Goal: Task Accomplishment & Management: Use online tool/utility

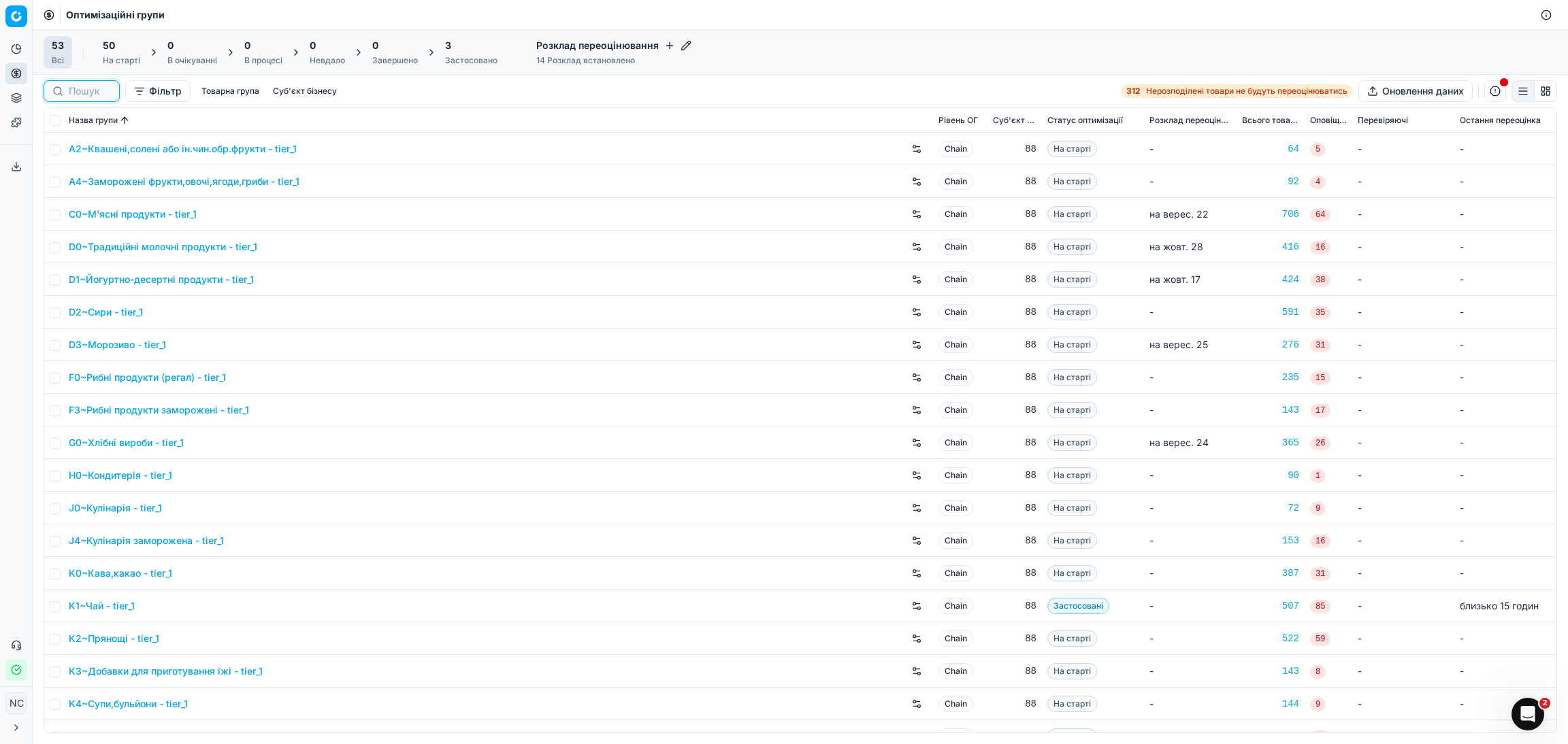
click at [96, 89] on input at bounding box center [90, 91] width 43 height 14
click at [123, 81] on div "Фільтр Товарна група Суб'єкт бізнесу" at bounding box center [193, 91] width 298 height 21
click at [86, 92] on input at bounding box center [143, 91] width 149 height 14
paste input "N2~Соки, нектари"
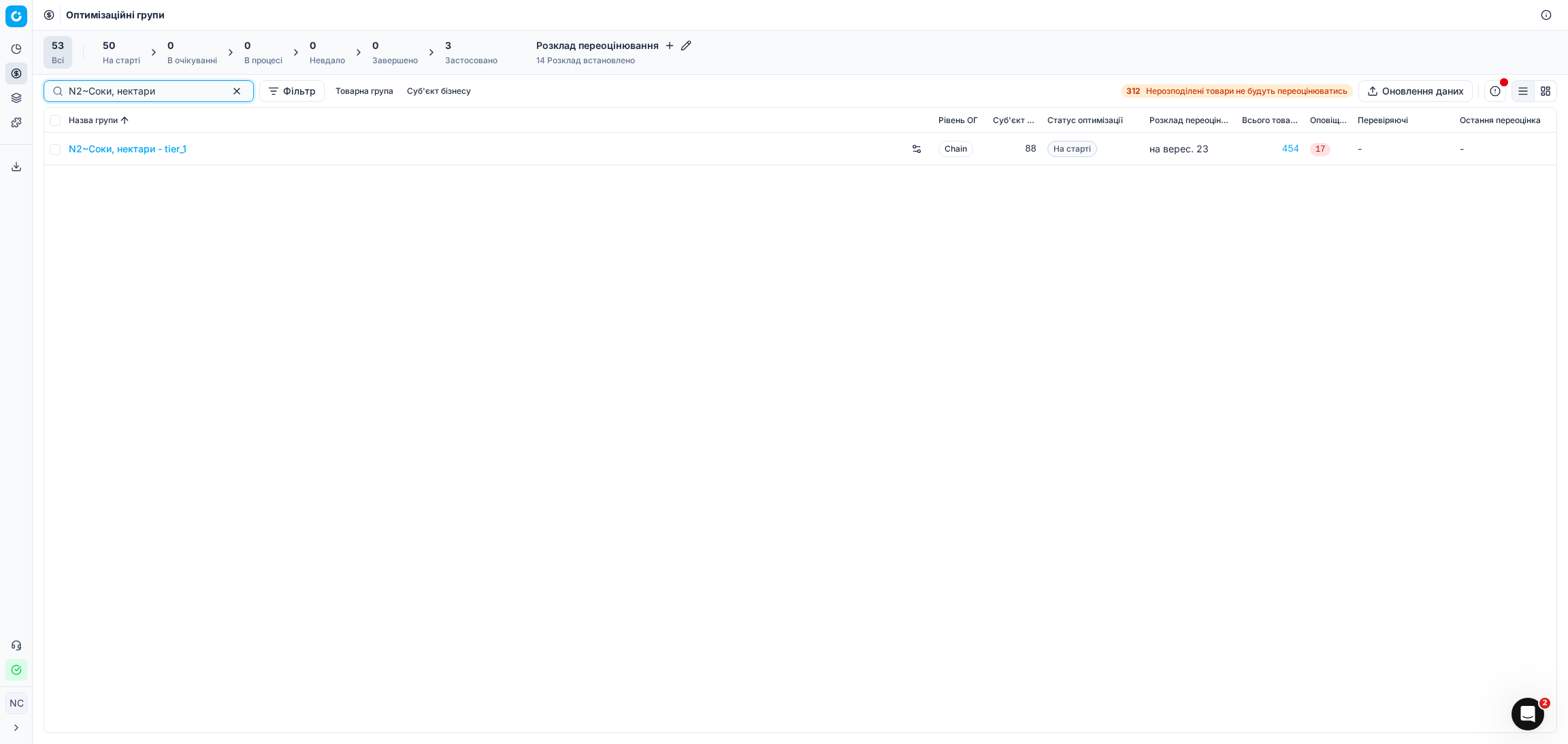
type input "N2~Соки, нектари"
click at [56, 151] on input "checkbox" at bounding box center [54, 149] width 11 height 11
checkbox input "true"
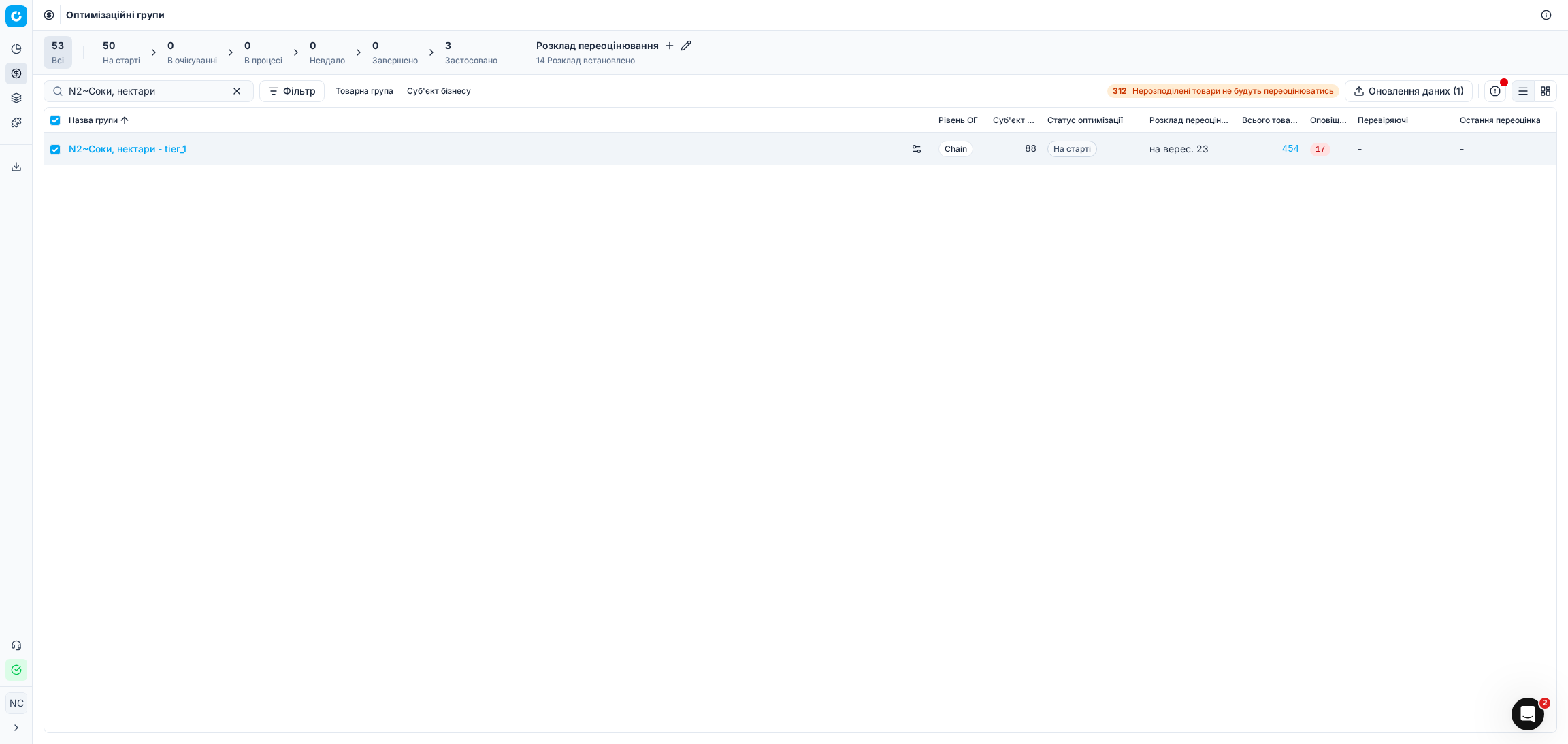
click at [47, 147] on td at bounding box center [54, 149] width 19 height 33
click at [53, 148] on input "checkbox" at bounding box center [54, 149] width 11 height 11
checkbox input "false"
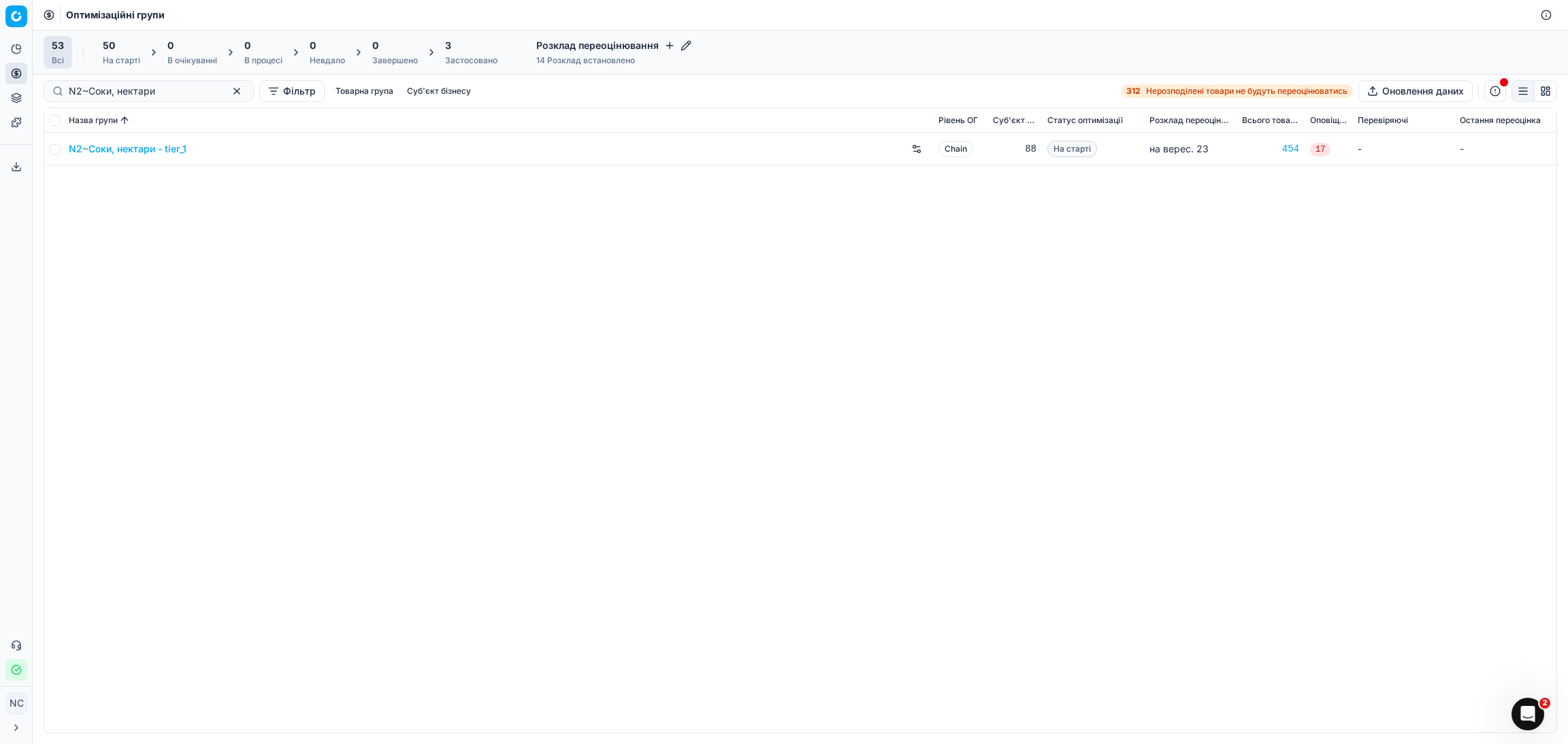
click at [426, 320] on div "N2~Соки, нектари - tier_1 Chain 88 На старті на верес. 23 454 17 - -" at bounding box center [800, 432] width 1512 height 600
click at [664, 43] on icon "button" at bounding box center [669, 45] width 11 height 11
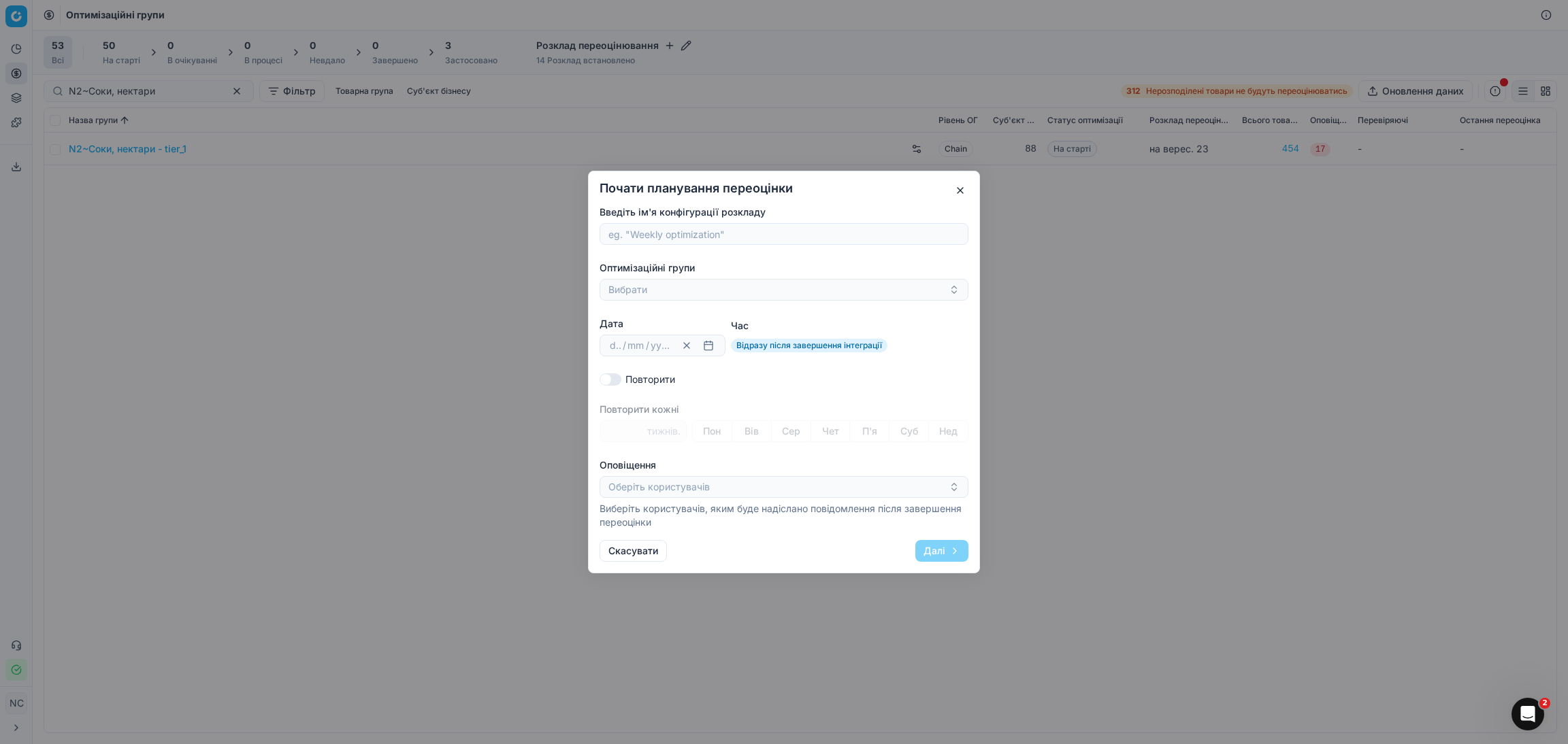
click at [707, 233] on input "Введіть ім'я конфігурації розкладу" at bounding box center [784, 233] width 357 height 20
click at [629, 234] on input "N2~Соки, нектари" at bounding box center [784, 233] width 357 height 20
type input "Соки, нектари"
click at [640, 292] on button "Вибрати" at bounding box center [784, 290] width 369 height 21
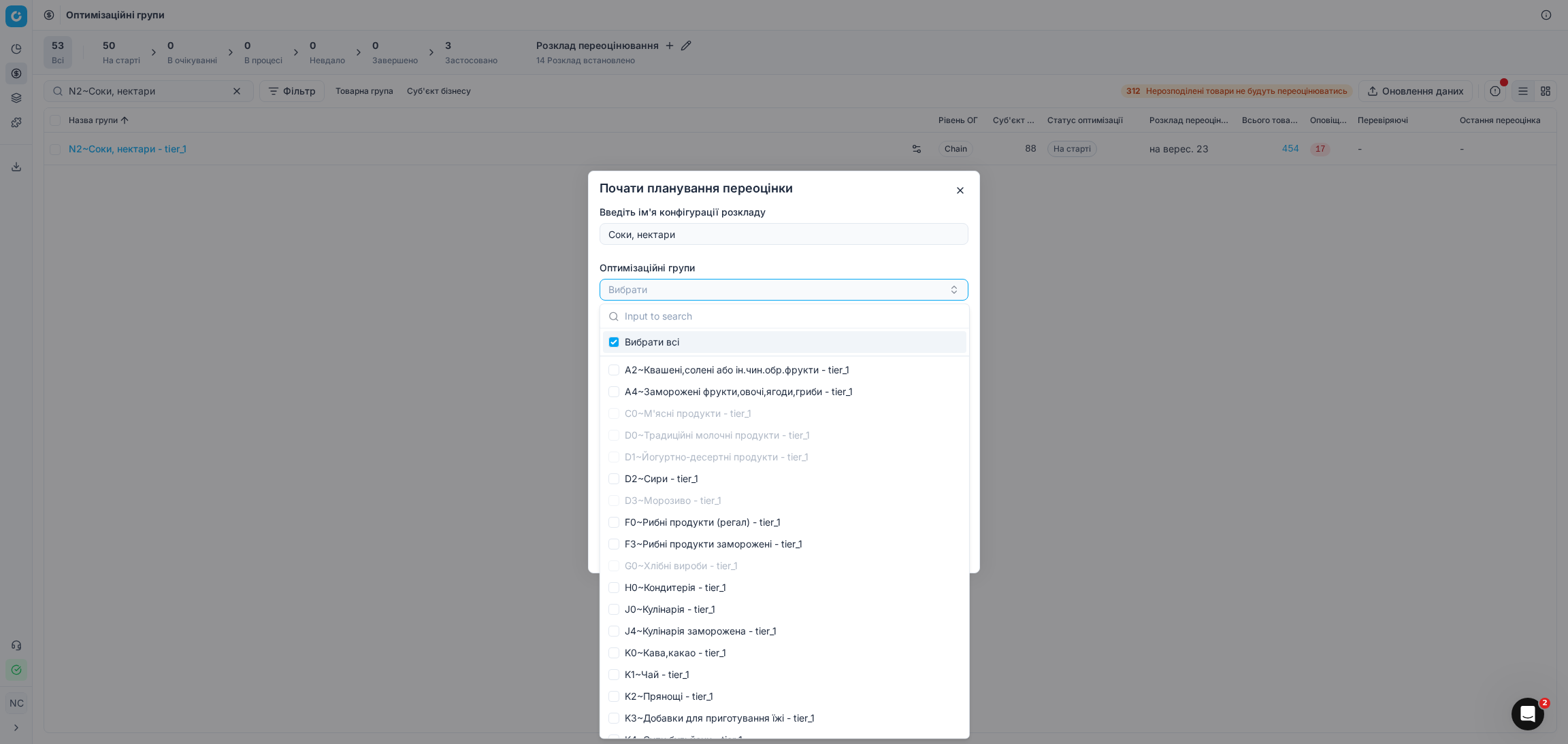
type input "N2~Соки, нектари"
checkbox input "true"
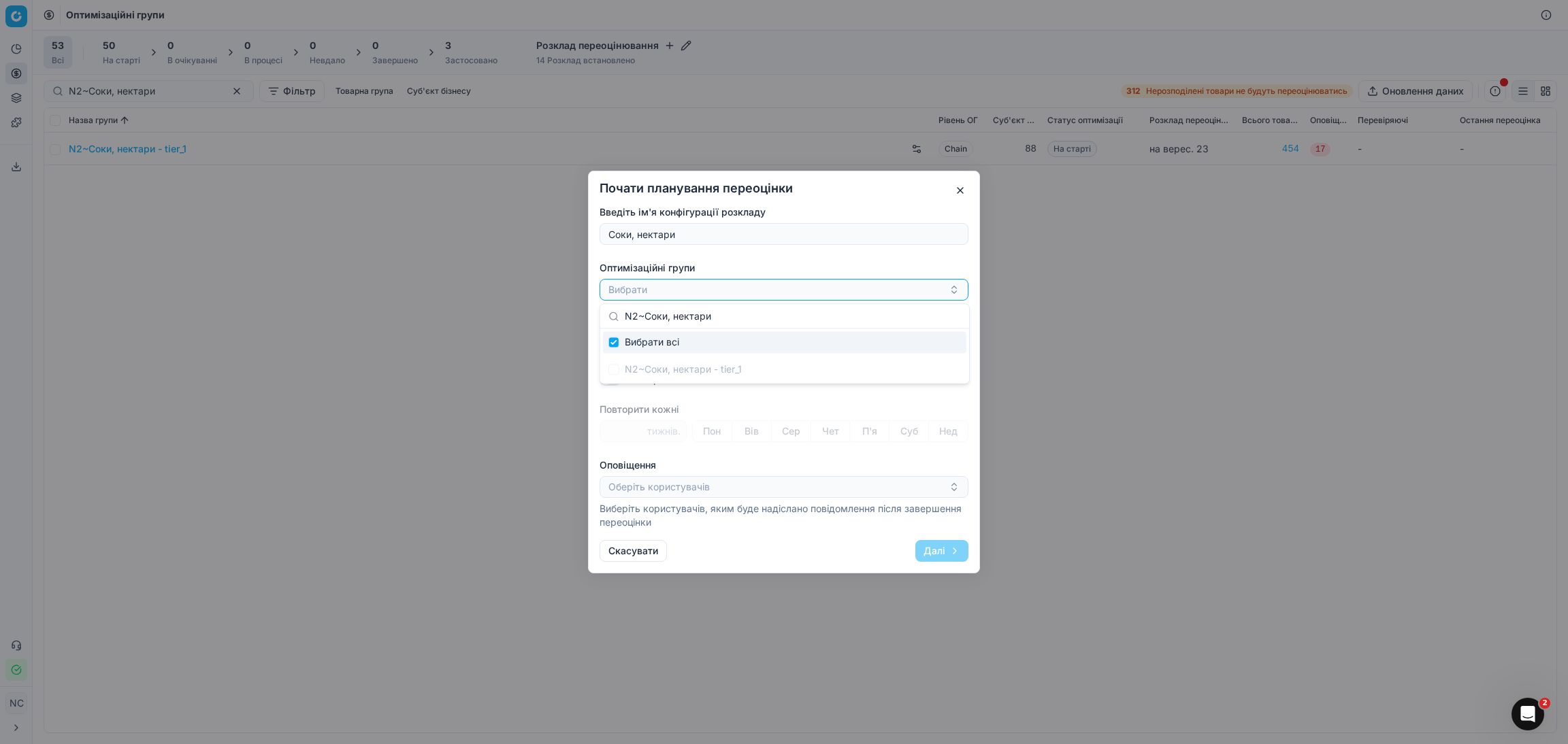
type input "N2~Соки, нектари"
click at [613, 368] on div "N2~Соки, нектари - tier_1" at bounding box center [784, 369] width 363 height 21
click at [611, 344] on input "Suggestions" at bounding box center [613, 342] width 11 height 11
checkbox input "true"
click at [658, 319] on input "N2~Соки, нектари" at bounding box center [793, 316] width 336 height 27
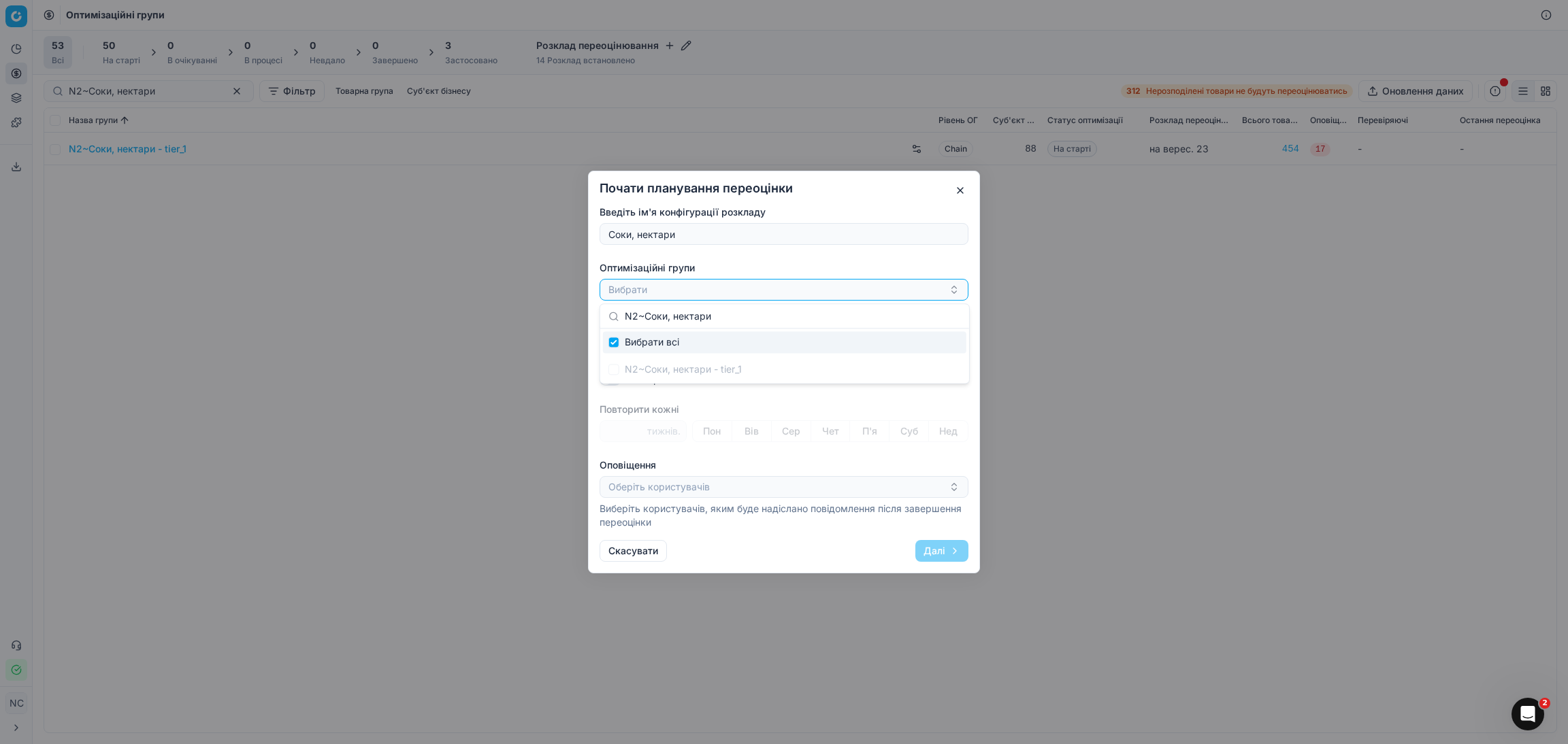
click at [607, 372] on div "N2~Соки, нектари - tier_1" at bounding box center [784, 369] width 363 height 21
click at [675, 373] on div "N2~Соки, нектари - tier_1" at bounding box center [784, 369] width 363 height 21
click at [1216, 475] on div "Почати планування переоцінки Введіть ім'я конфігурації розкладу Соки, нектари О…" at bounding box center [784, 372] width 1568 height 744
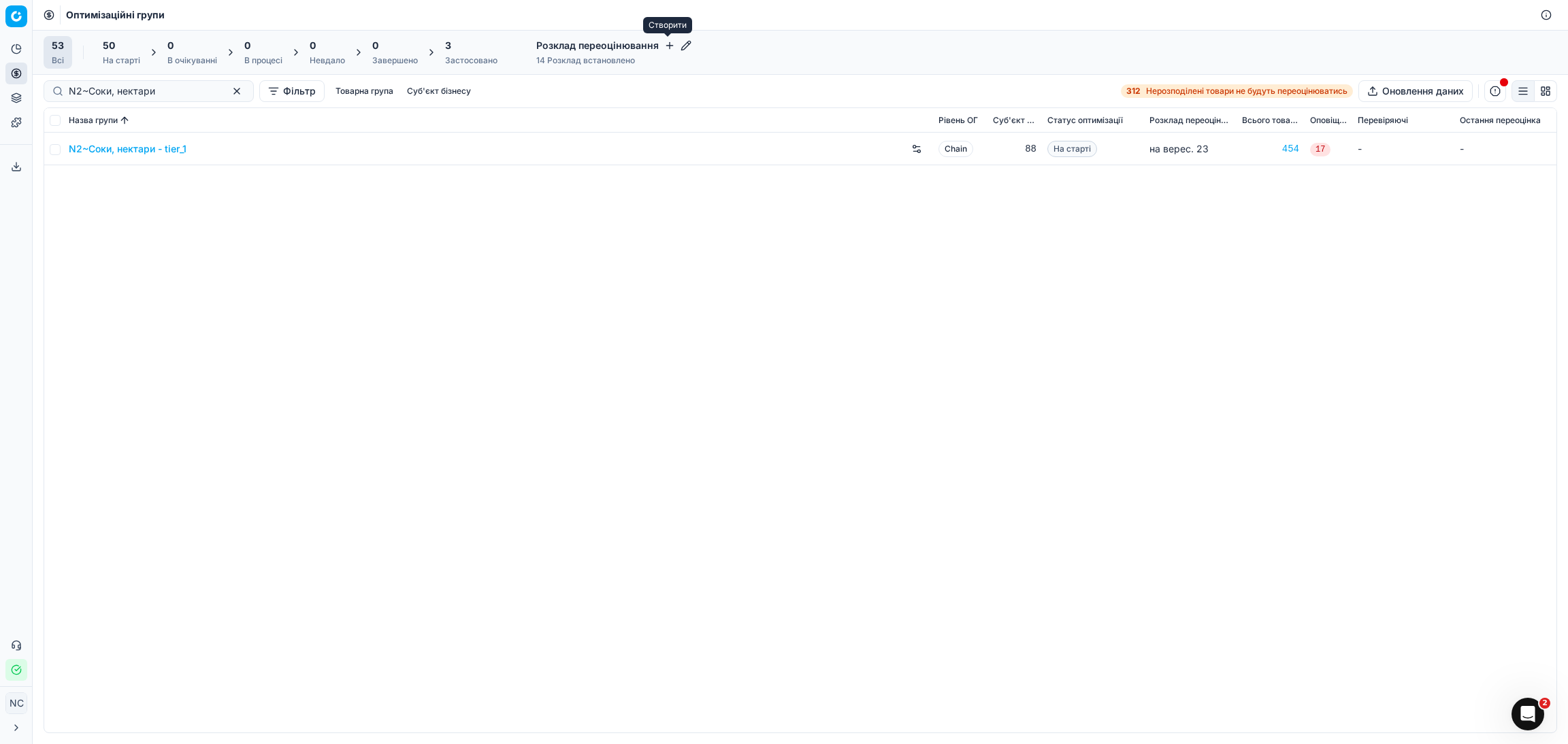
click at [666, 46] on icon "button" at bounding box center [669, 46] width 6 height 0
drag, startPoint x: 1142, startPoint y: 453, endPoint x: 1075, endPoint y: 371, distance: 105.9
click at [1142, 452] on div "Почати планування переоцінки Введіть ім'я конфігурації розкладу Оптимізаційні г…" at bounding box center [784, 372] width 1568 height 744
click at [684, 45] on icon "button" at bounding box center [685, 45] width 9 height 9
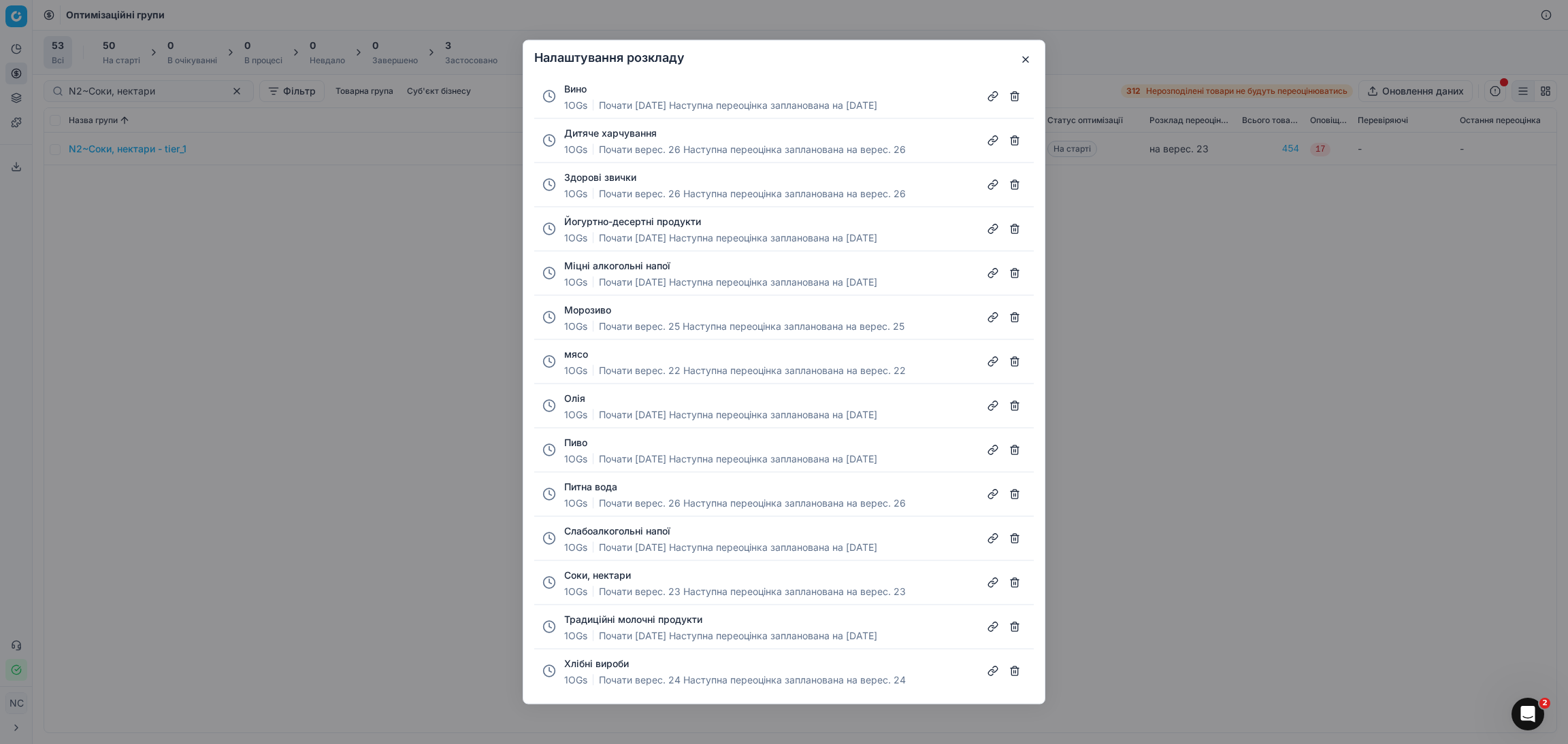
click at [1018, 674] on button "button" at bounding box center [1015, 671] width 21 height 21
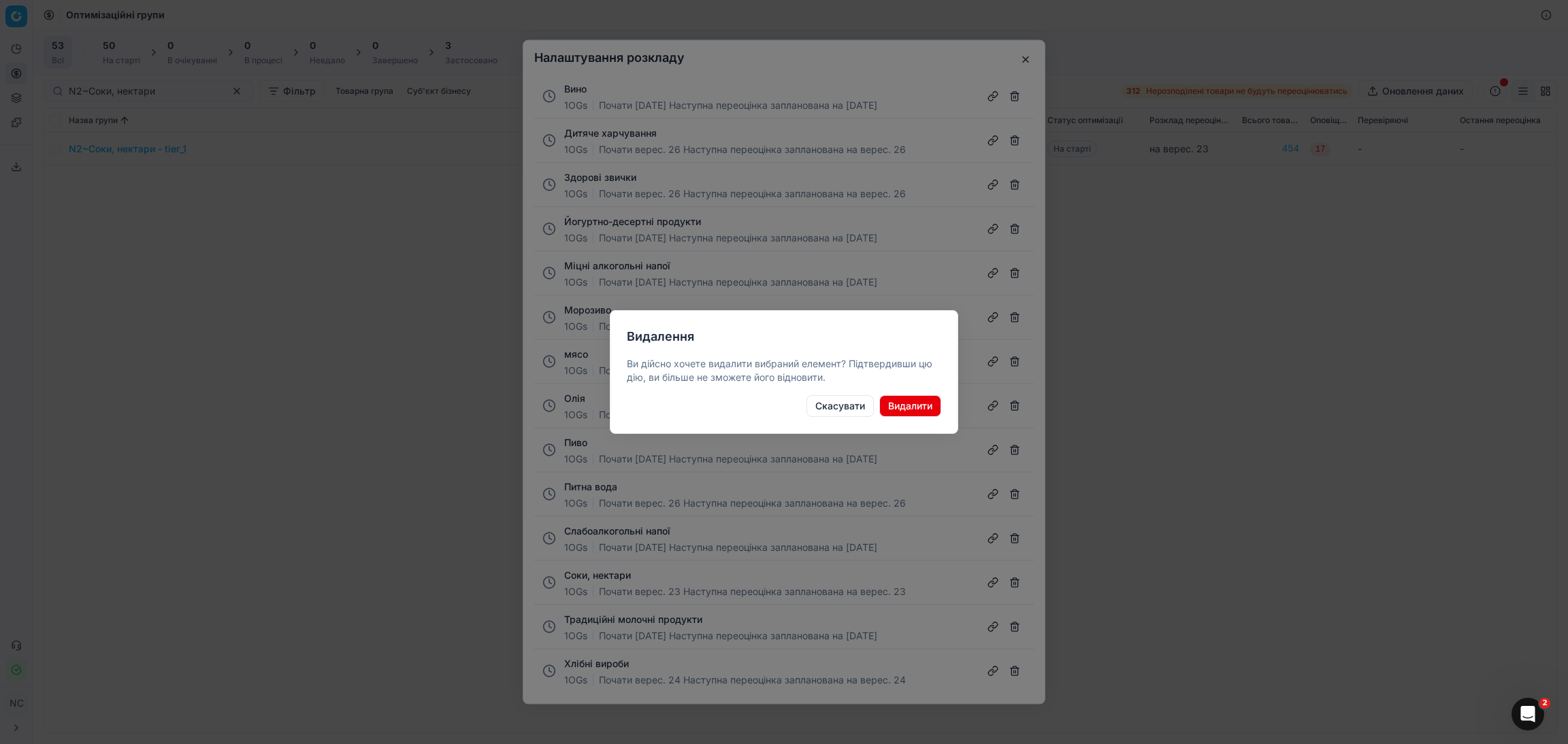
click at [920, 404] on button "Видалити" at bounding box center [910, 406] width 62 height 21
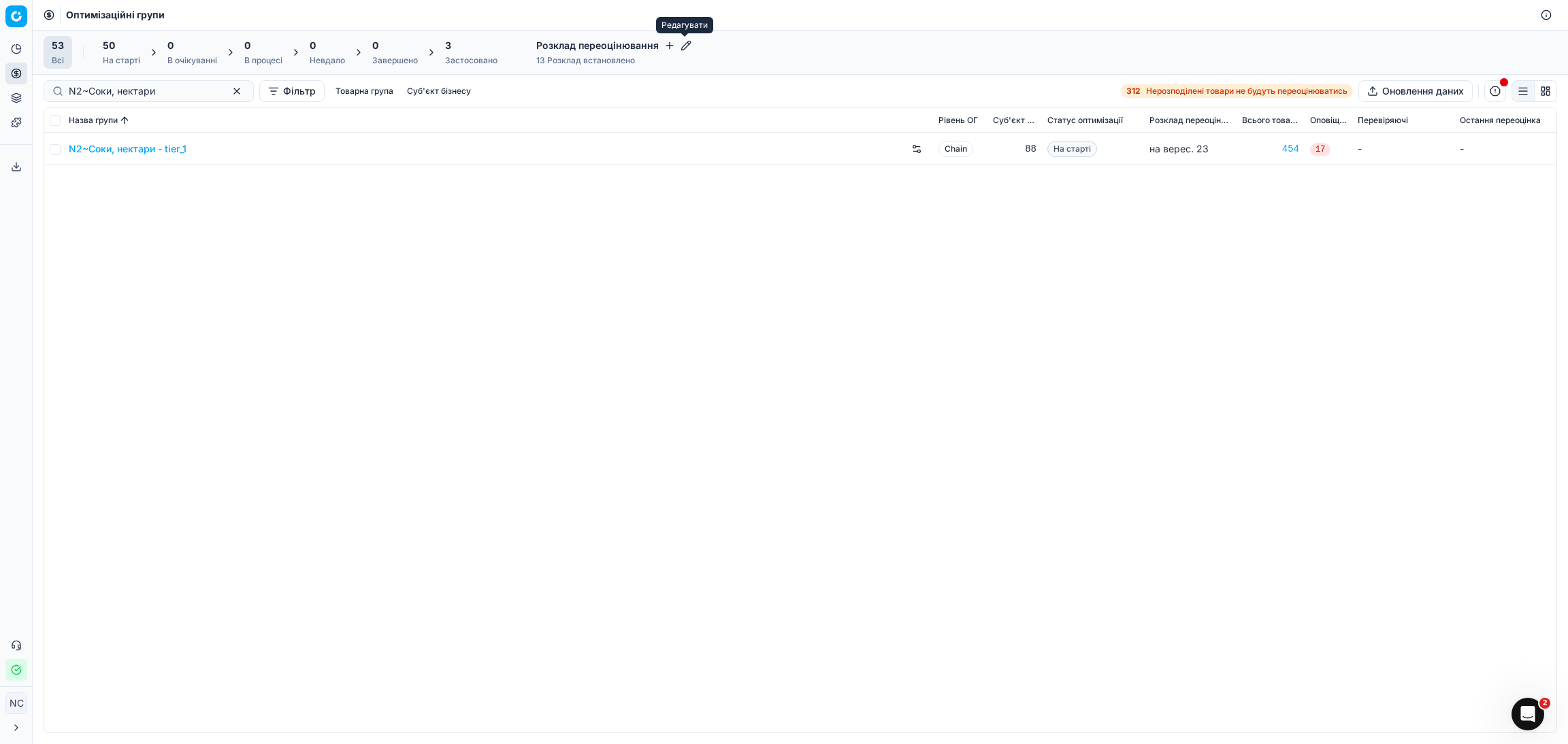
click at [684, 43] on icon "button" at bounding box center [685, 45] width 9 height 9
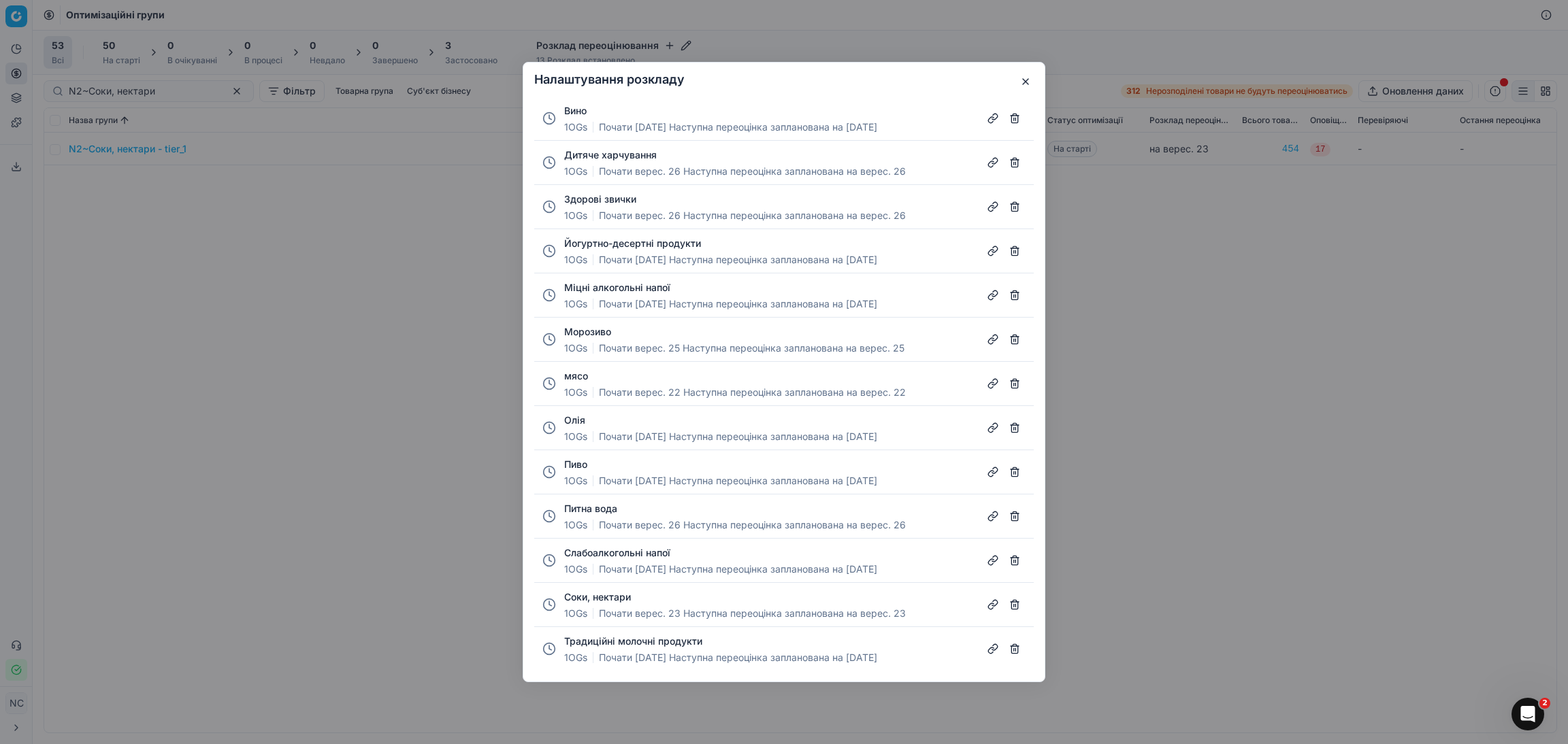
click at [1013, 474] on button "button" at bounding box center [1015, 472] width 21 height 21
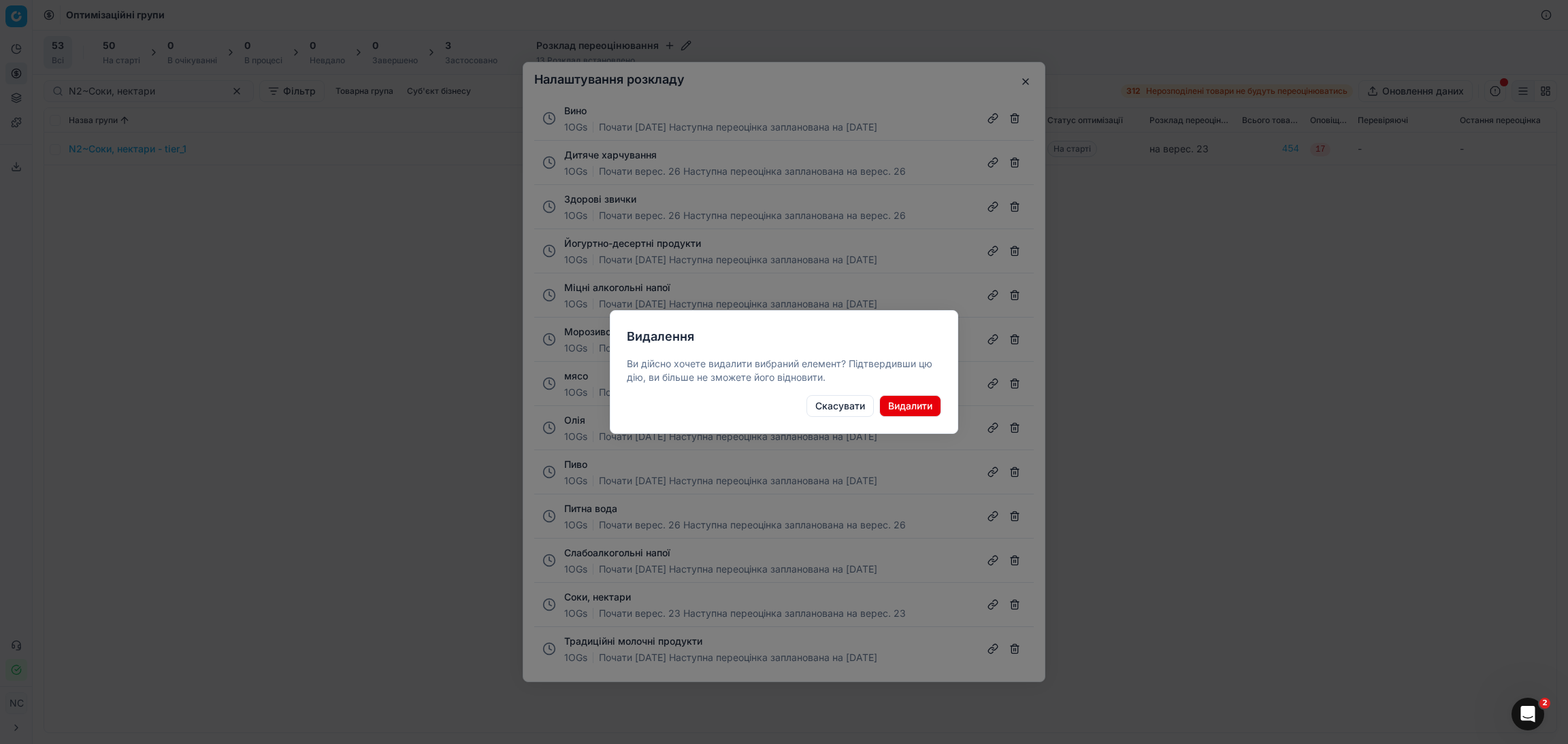
click at [889, 409] on button "Видалити" at bounding box center [910, 406] width 62 height 21
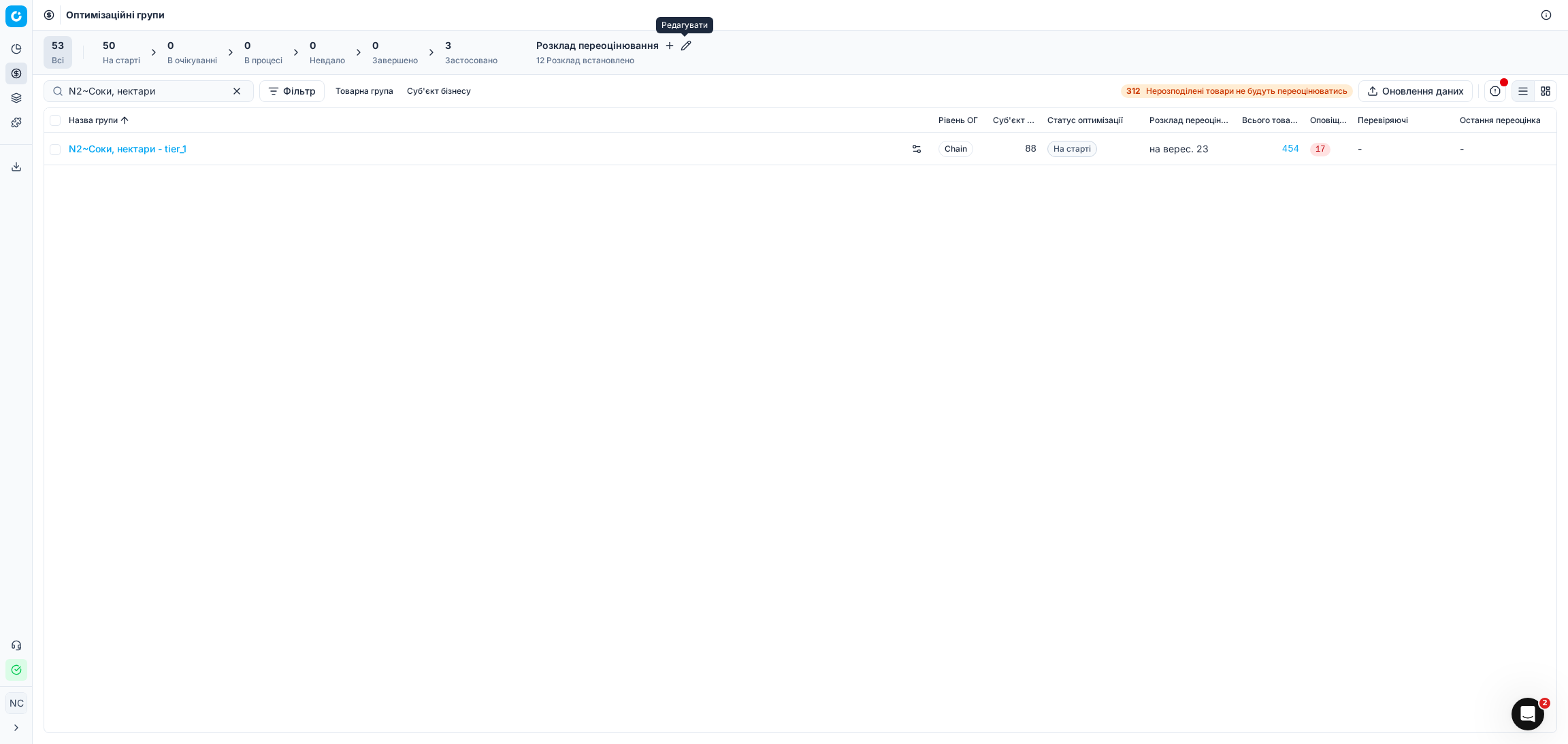
click at [683, 45] on icon "button" at bounding box center [685, 45] width 11 height 11
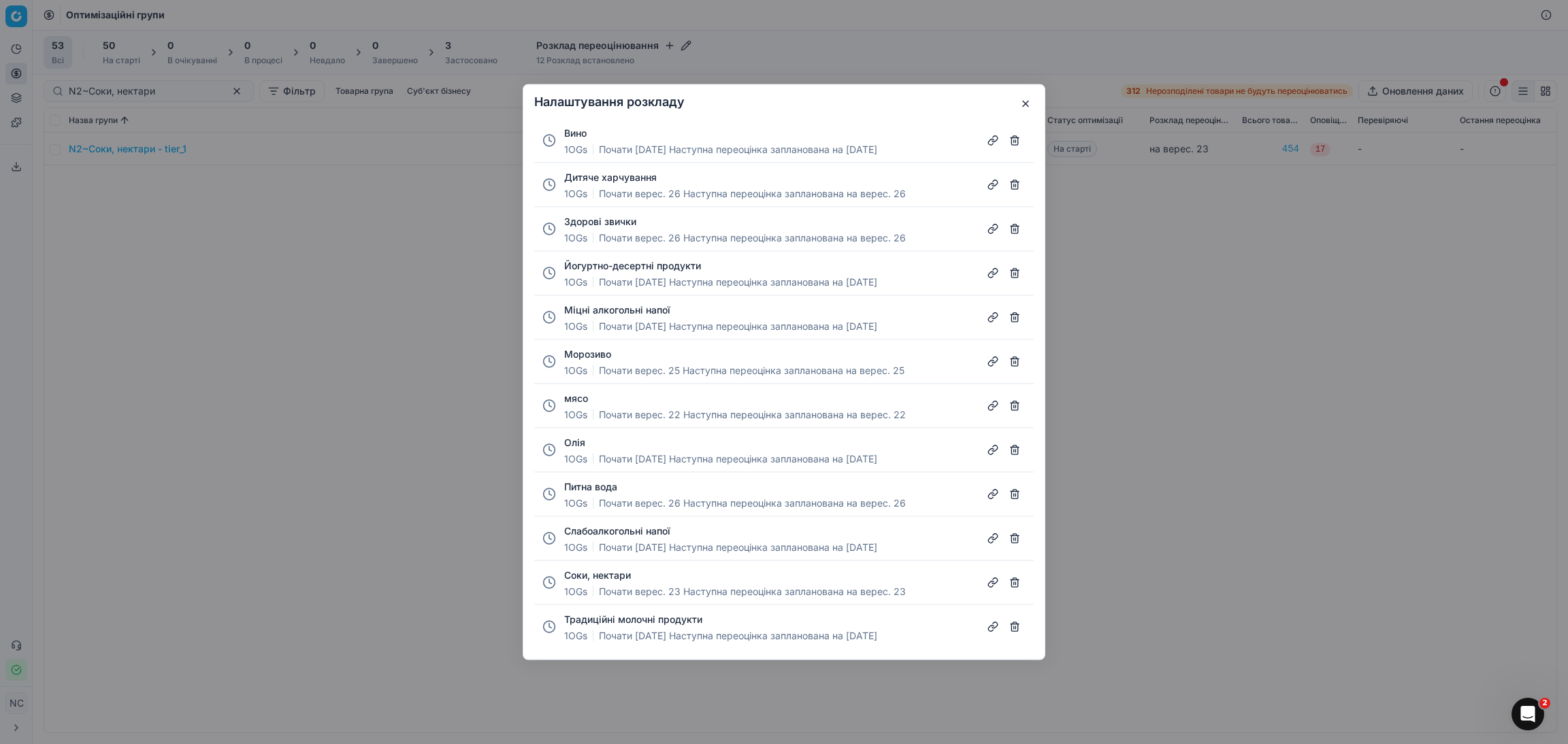
click at [1011, 584] on button "button" at bounding box center [1015, 582] width 21 height 21
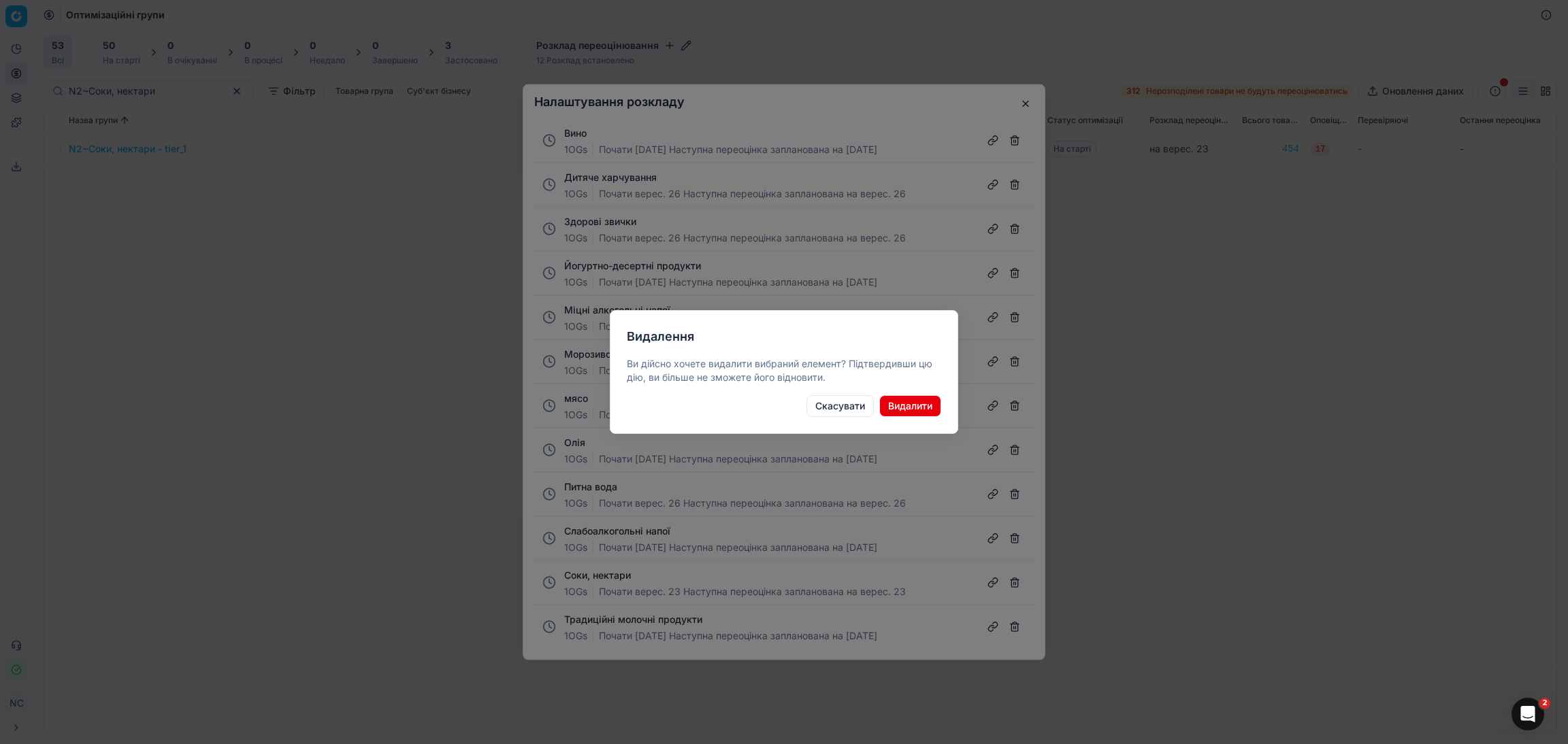
click at [913, 402] on button "Видалити" at bounding box center [910, 406] width 62 height 21
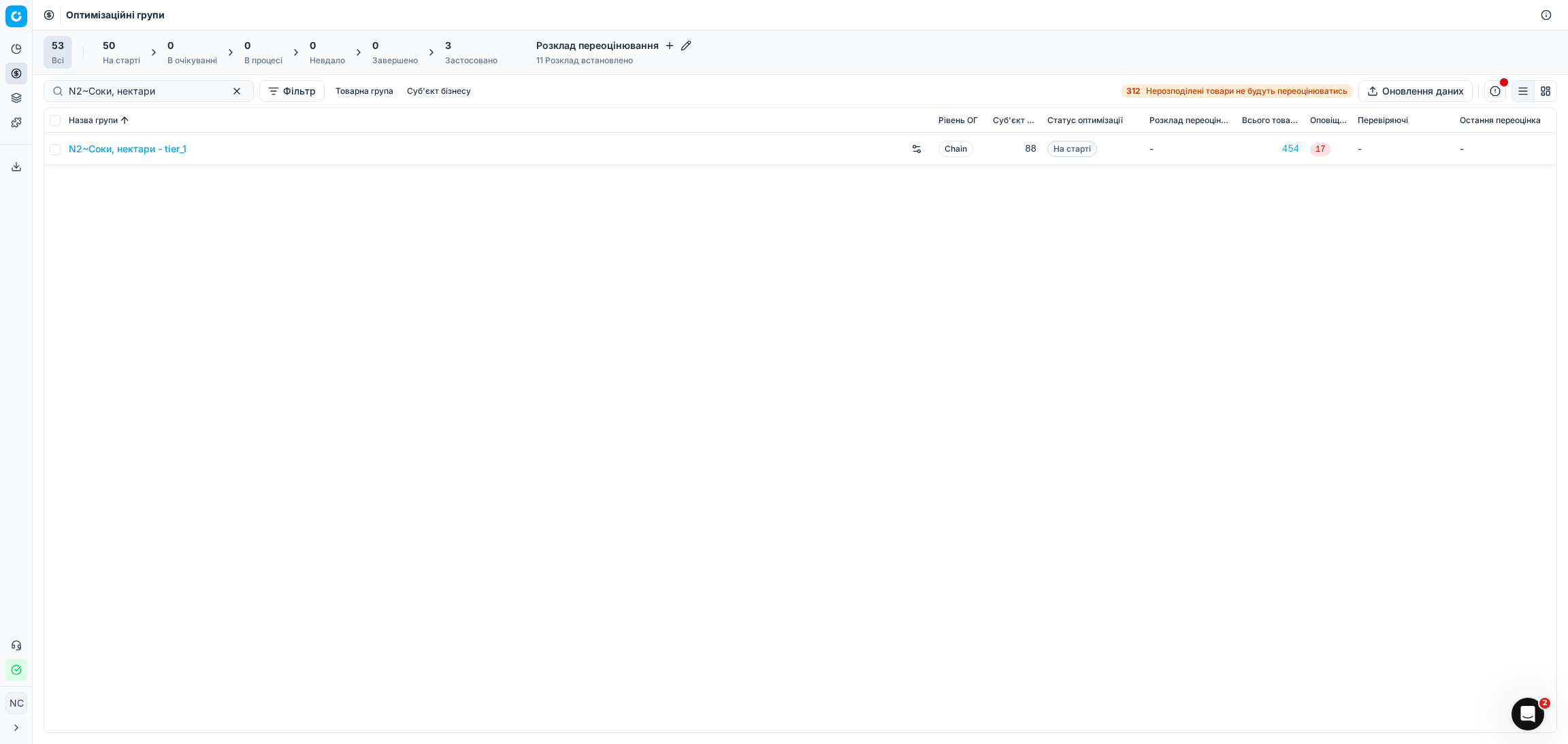
click at [684, 39] on h4 "Розклад переоцінювання" at bounding box center [613, 46] width 155 height 14
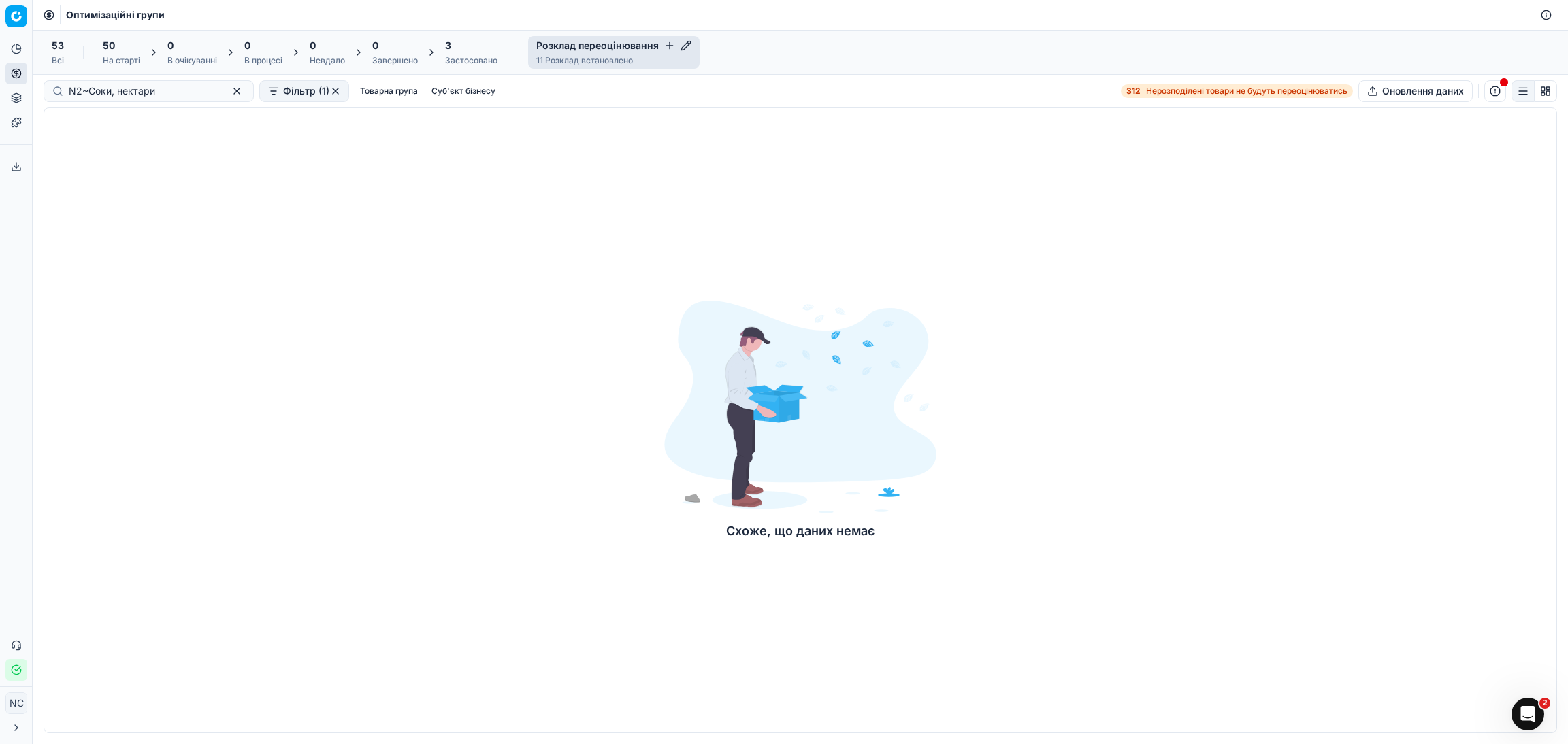
click at [684, 46] on icon "button" at bounding box center [685, 45] width 11 height 11
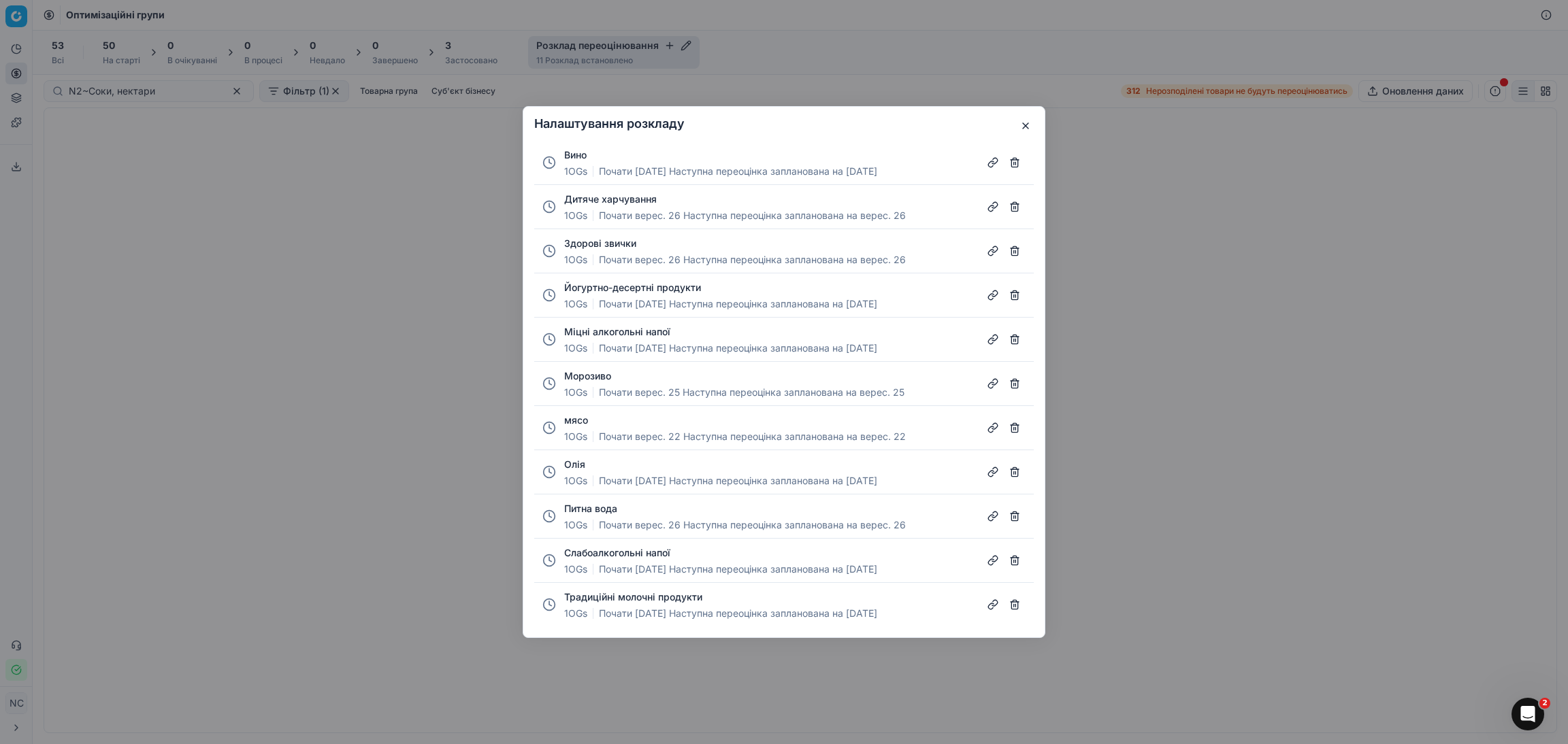
click at [1014, 388] on button "button" at bounding box center [1015, 384] width 21 height 21
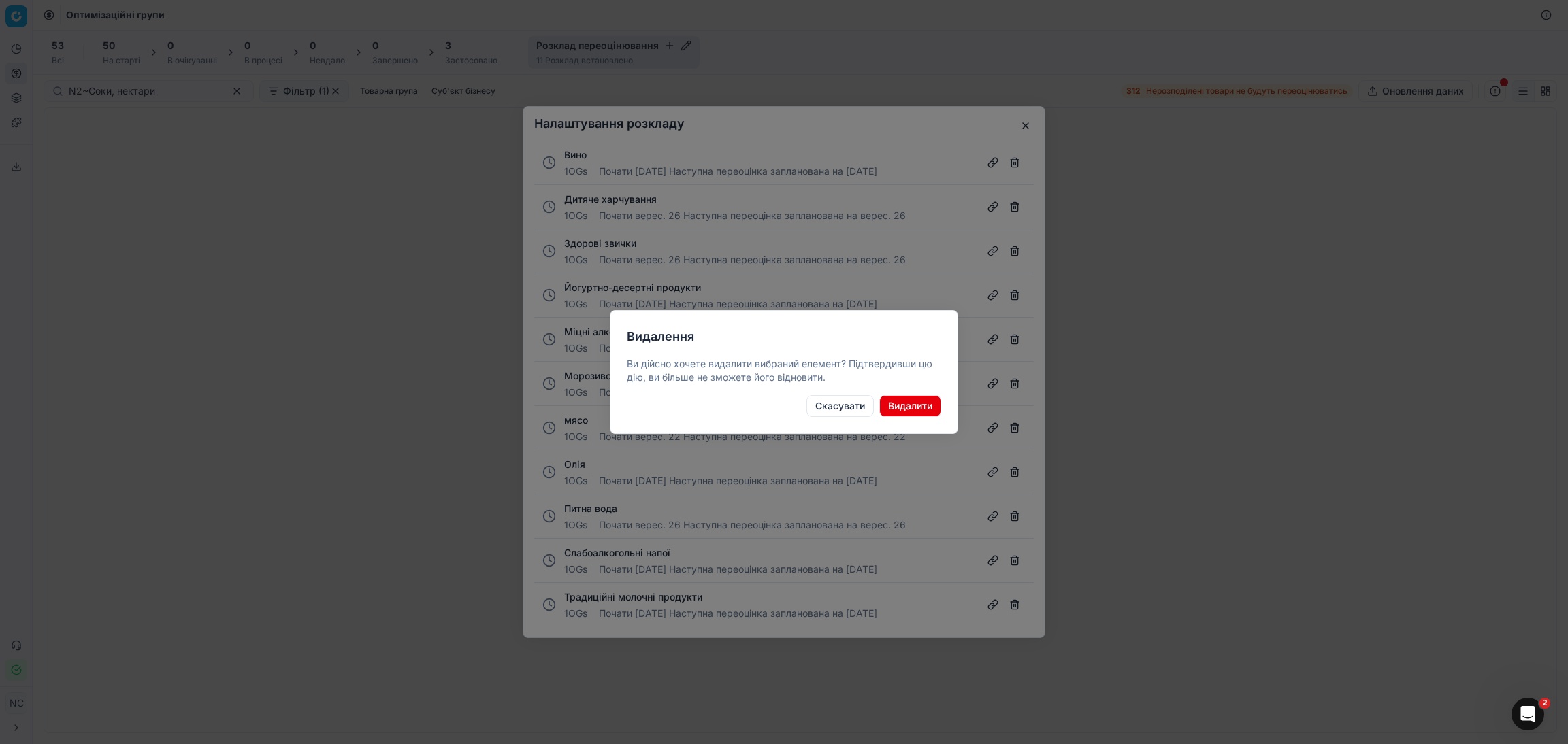
click at [921, 402] on button "Видалити" at bounding box center [910, 406] width 62 height 21
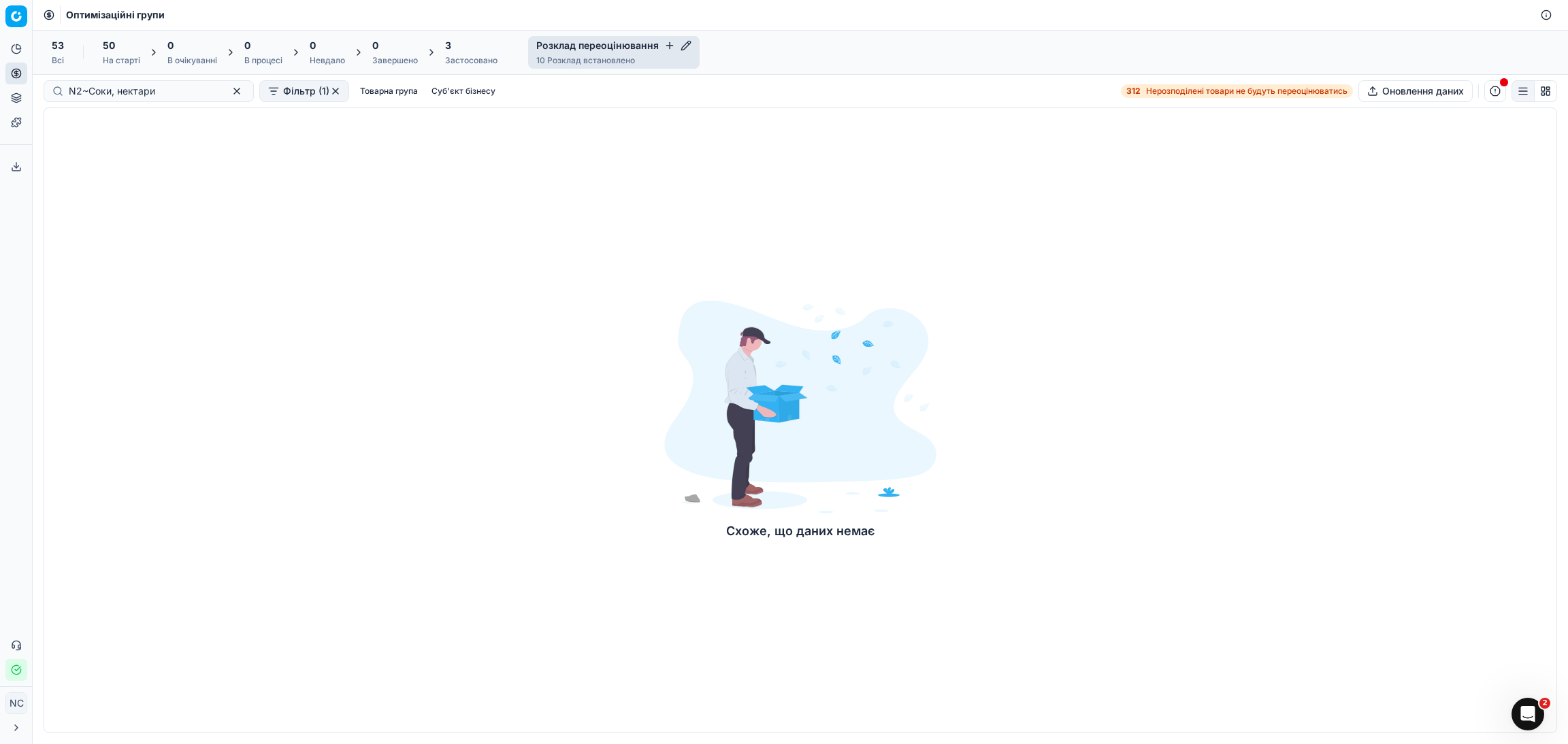
click at [691, 37] on div "Розклад переоцінювання 10 Розклад встановлено" at bounding box center [613, 52] width 172 height 33
click at [684, 48] on icon "button" at bounding box center [685, 45] width 11 height 11
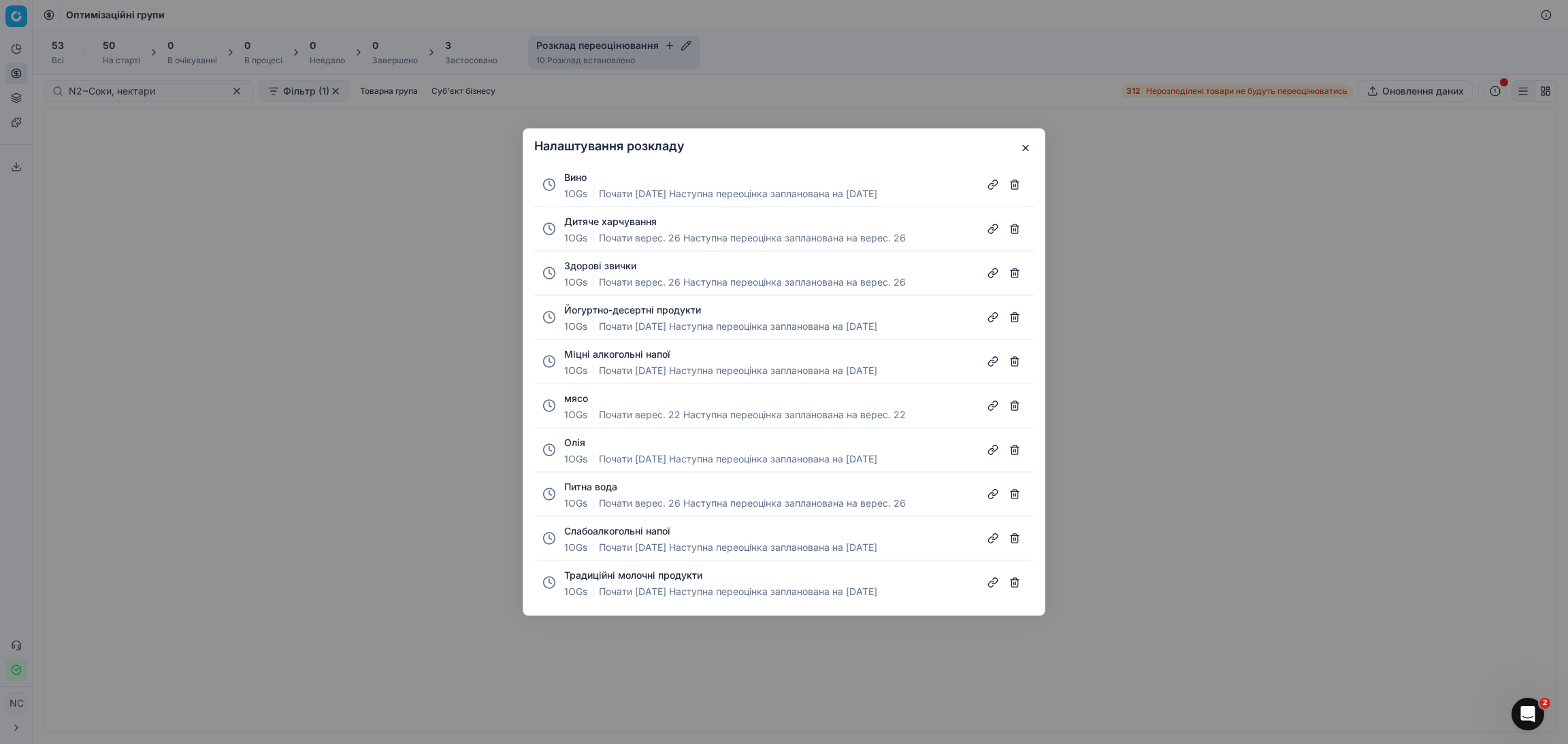
click at [1012, 275] on button "button" at bounding box center [1015, 273] width 21 height 21
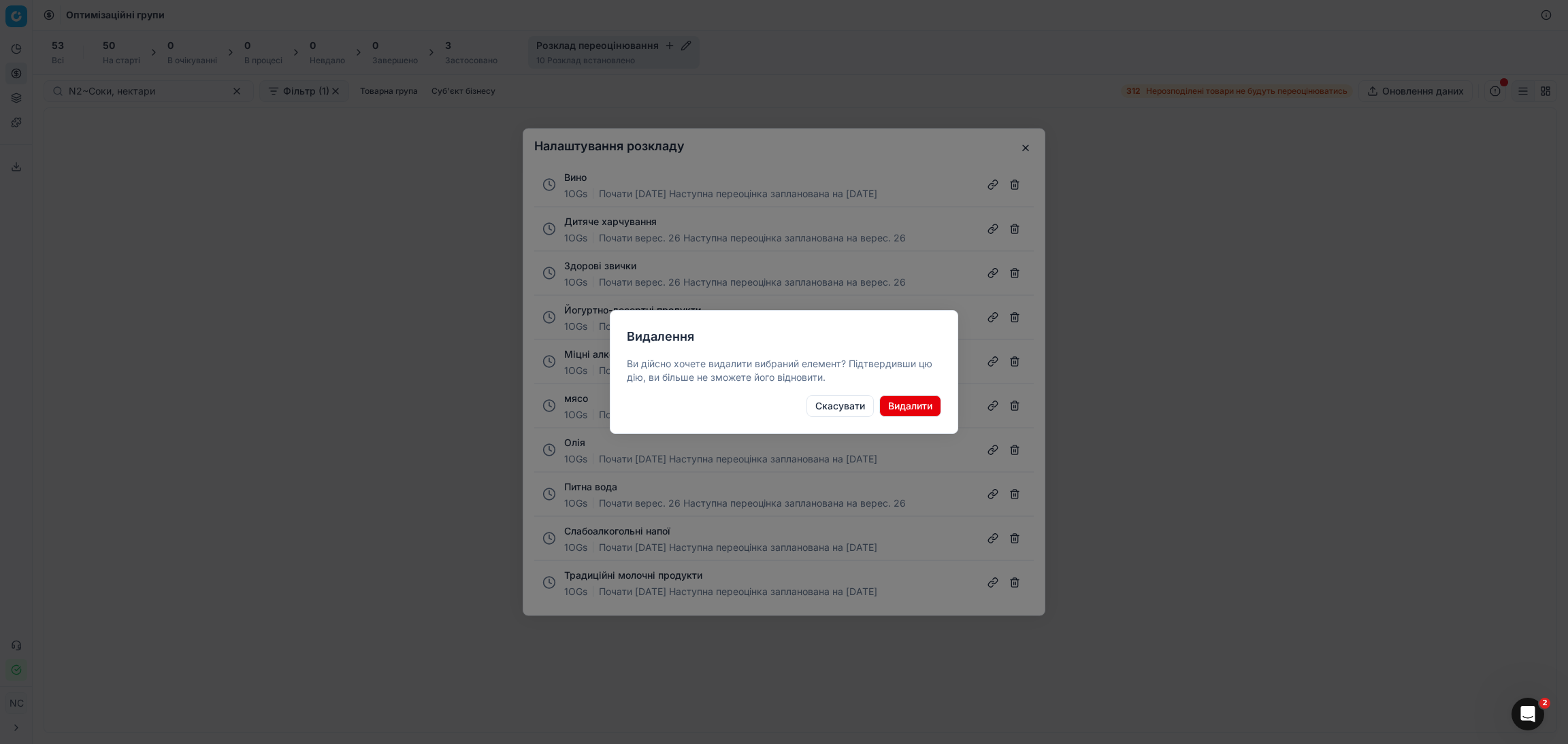
click at [906, 409] on button "Видалити" at bounding box center [910, 406] width 62 height 21
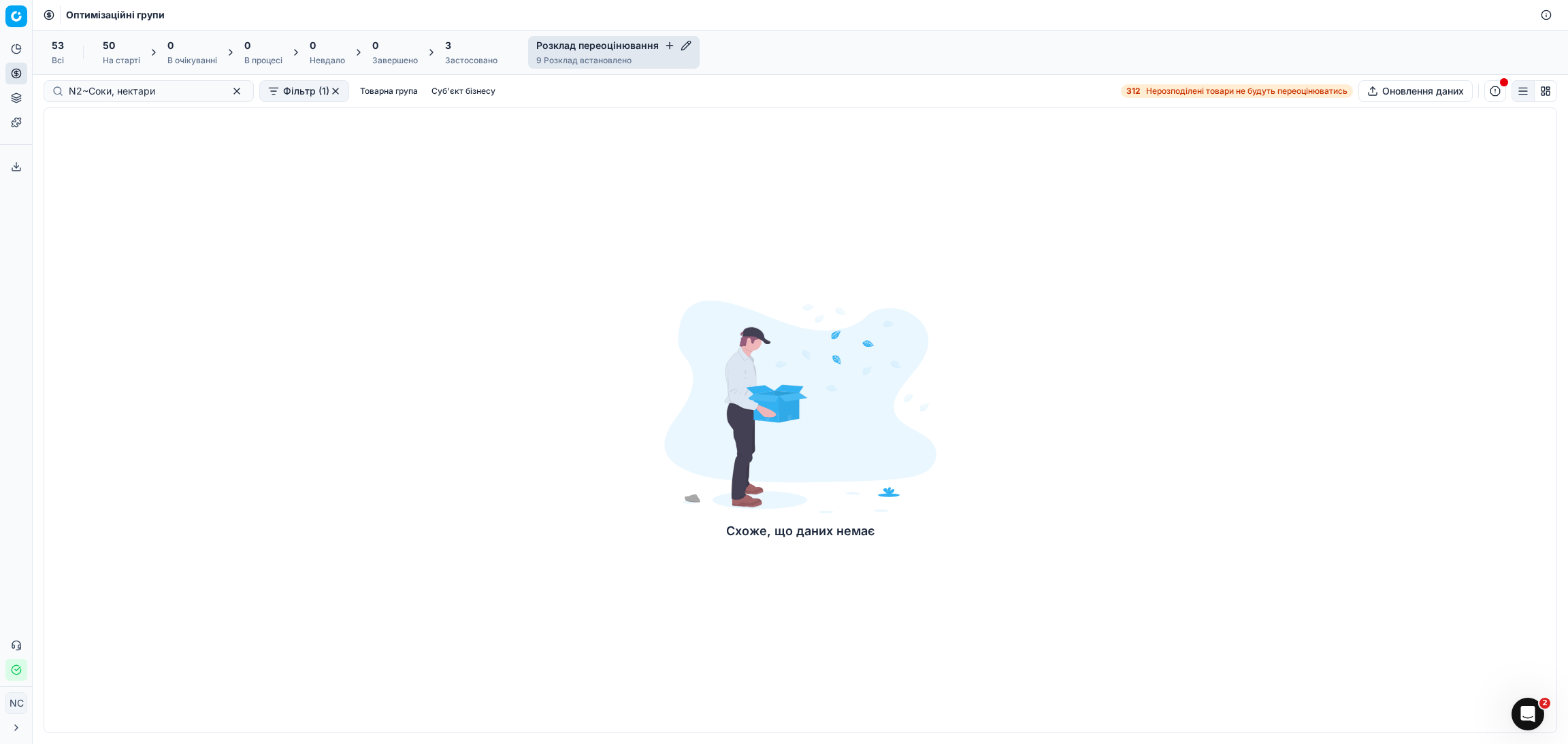
click at [680, 45] on icon "button" at bounding box center [685, 45] width 11 height 11
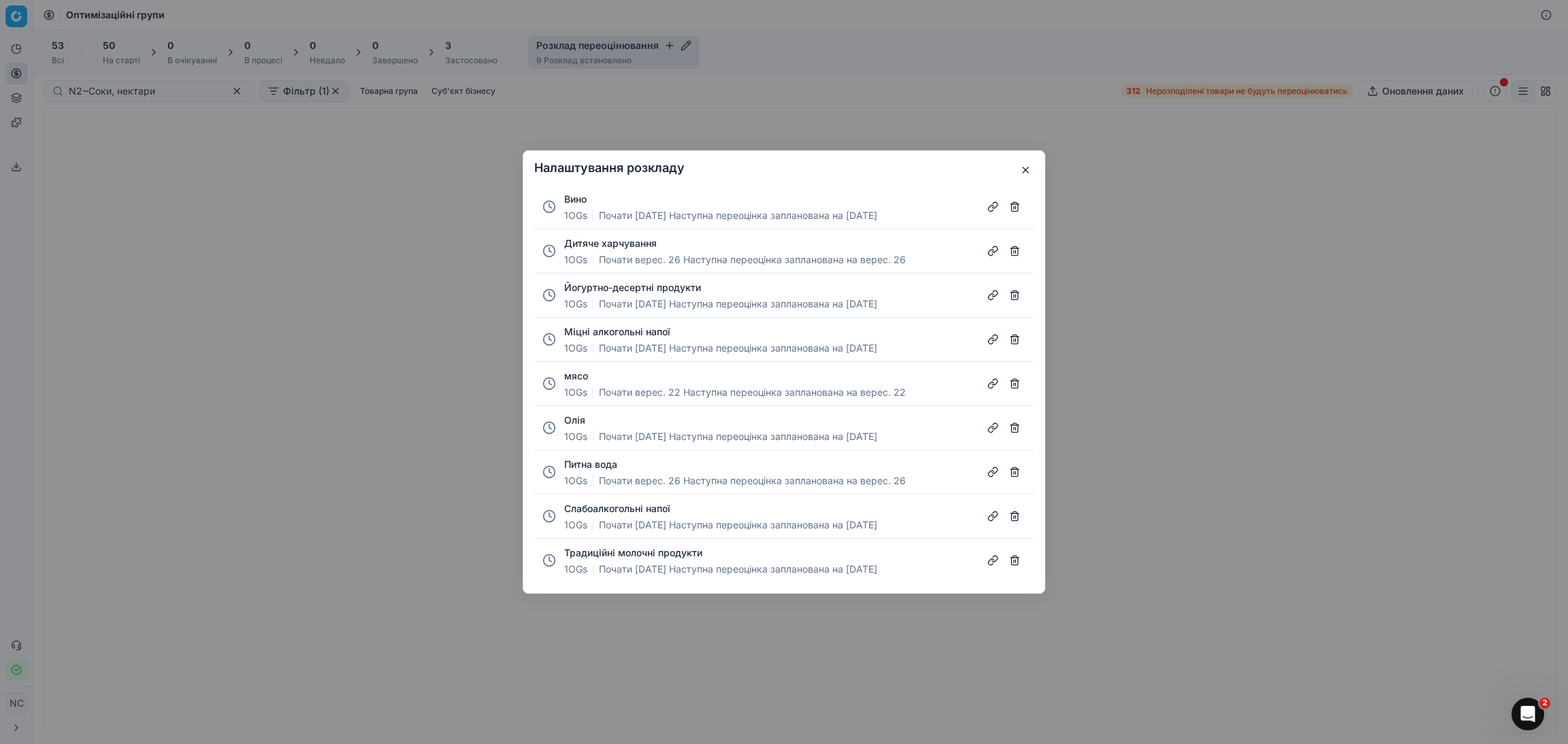
click at [1018, 248] on button "button" at bounding box center [1015, 251] width 21 height 21
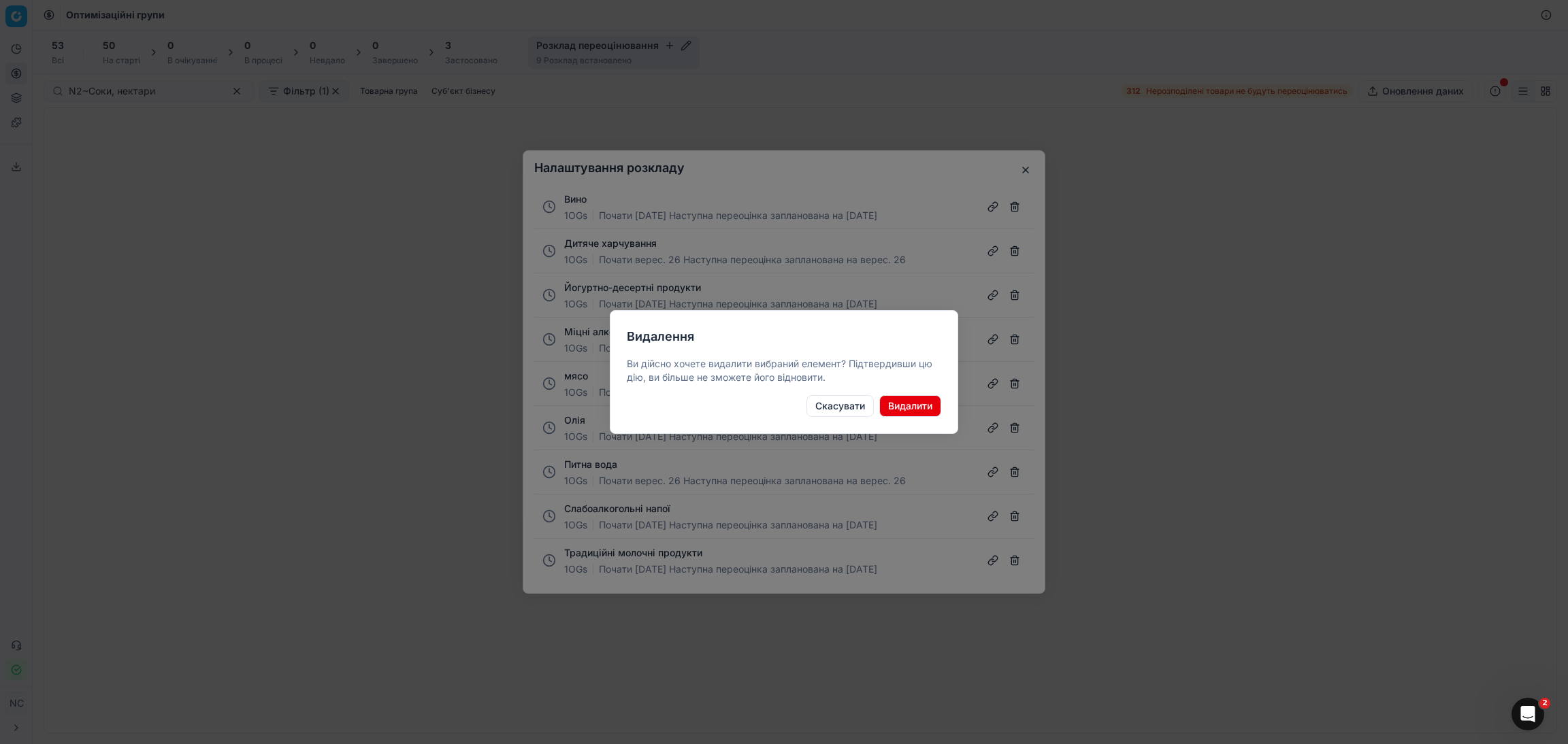
click at [920, 401] on button "Видалити" at bounding box center [910, 406] width 62 height 21
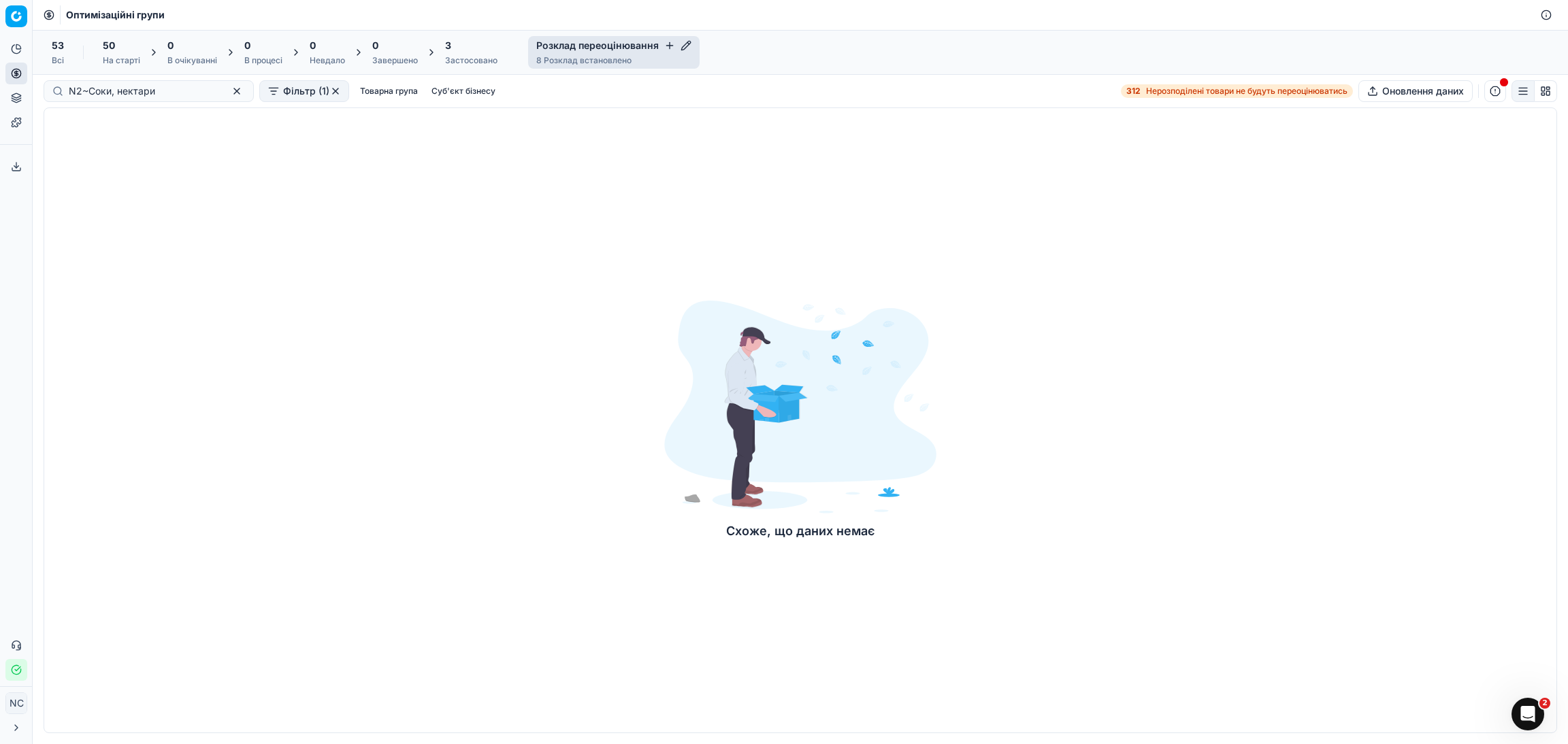
click at [664, 45] on icon "button" at bounding box center [669, 45] width 11 height 11
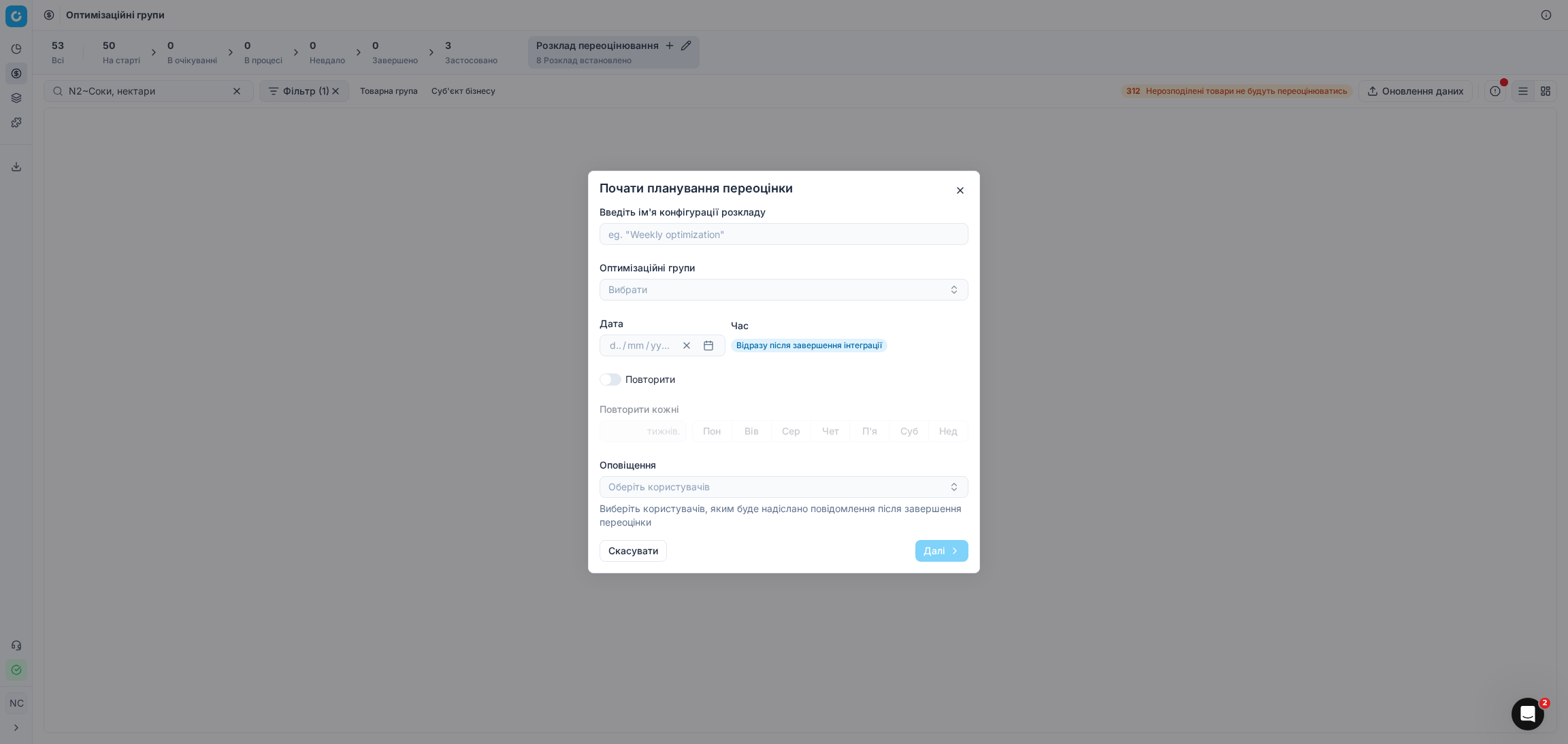
click at [643, 240] on input "Введіть ім'я конфігурації розкладу" at bounding box center [784, 233] width 357 height 20
click at [627, 236] on input "N2~Соки, нектари" at bounding box center [784, 233] width 357 height 20
type input "Соки, нектари"
click at [632, 287] on button "Вибрати" at bounding box center [784, 290] width 369 height 21
type input "N2~Соки, нектари"
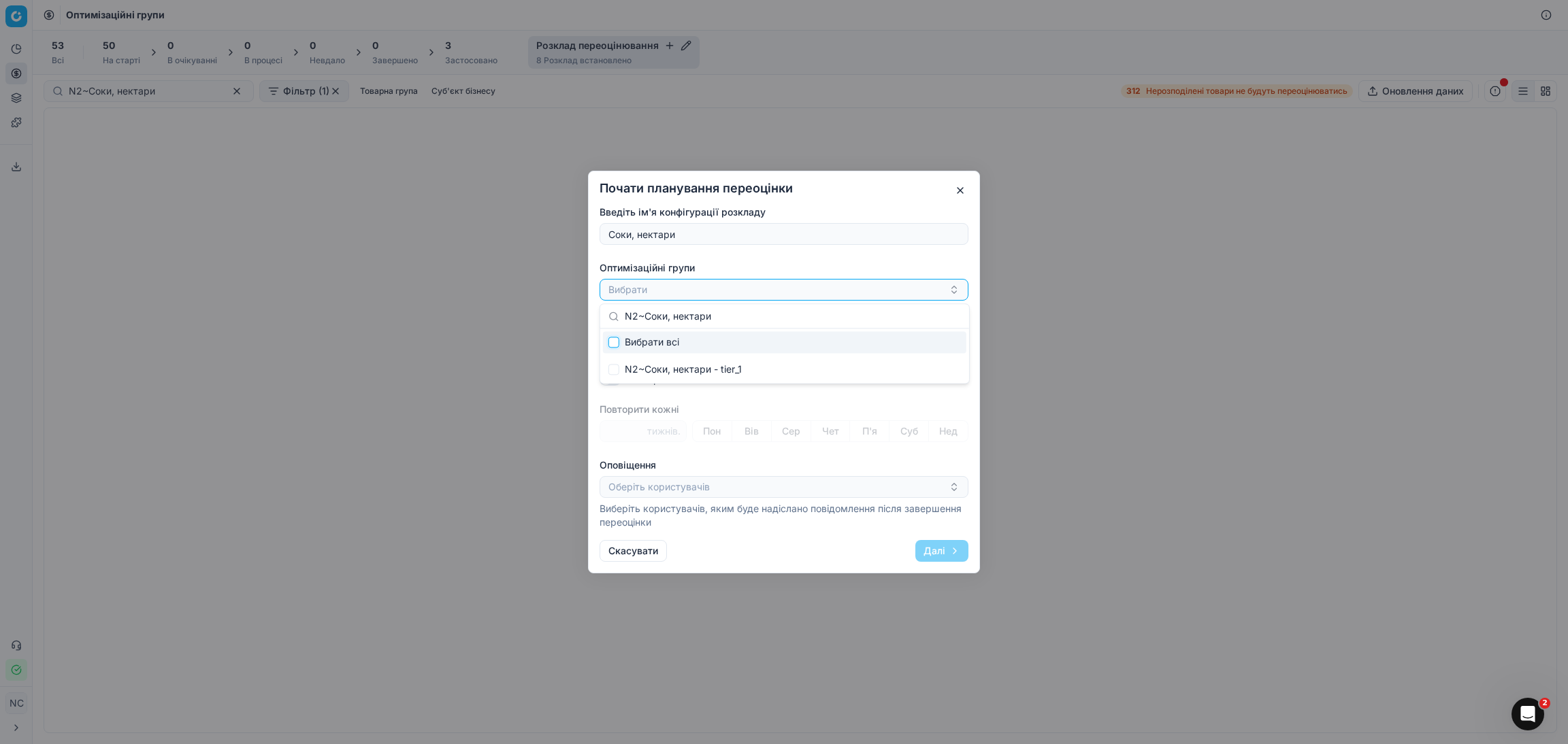
click at [612, 344] on input "Suggestions" at bounding box center [613, 342] width 11 height 11
checkbox input "true"
checkbox input "false"
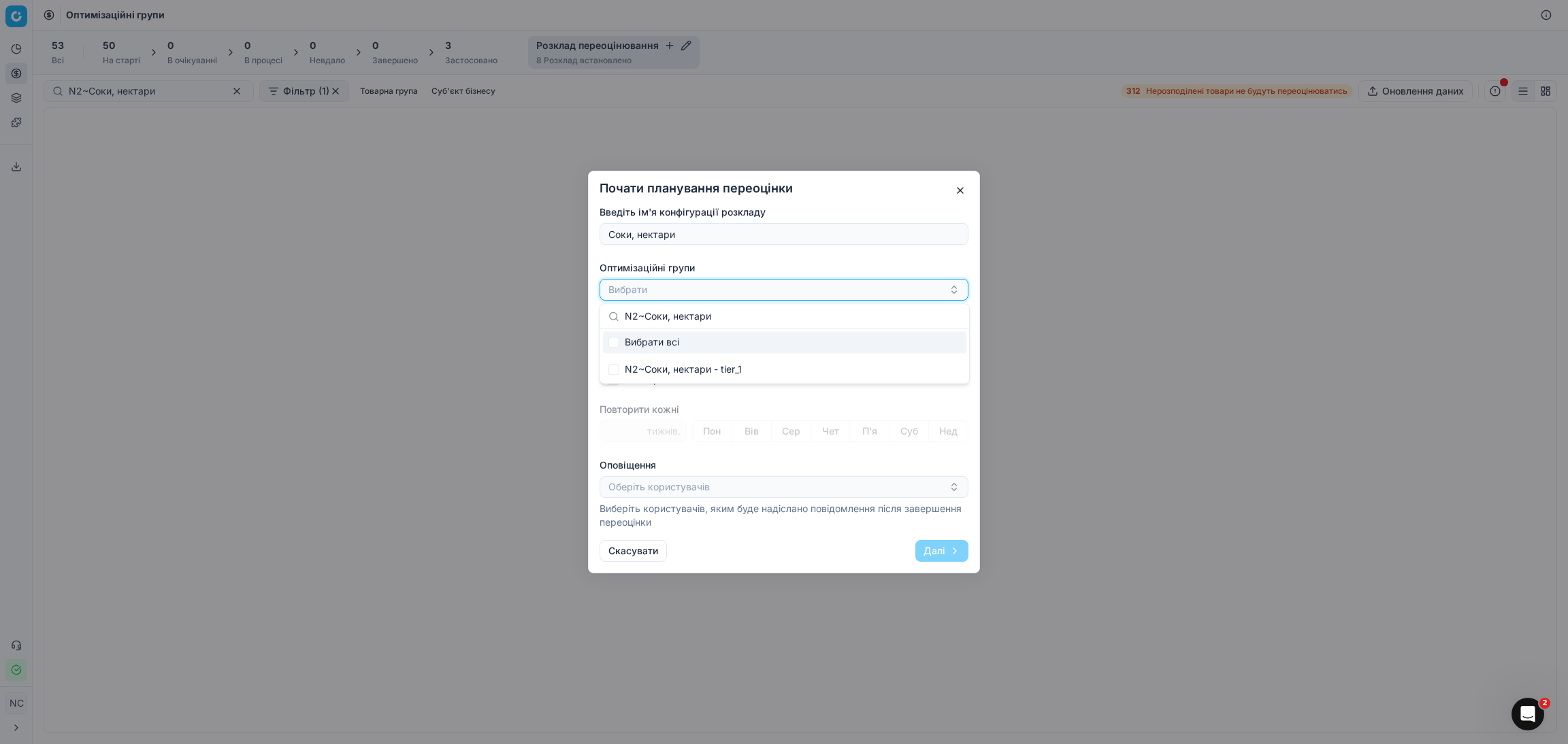
click at [659, 294] on button "Вибрати" at bounding box center [784, 290] width 369 height 21
click at [655, 295] on button "Вибрати" at bounding box center [784, 290] width 369 height 21
click at [627, 294] on button "Вибрати" at bounding box center [784, 290] width 369 height 21
click at [627, 292] on button "Вибрати" at bounding box center [784, 290] width 369 height 21
click at [613, 343] on input "Suggestions" at bounding box center [613, 342] width 11 height 11
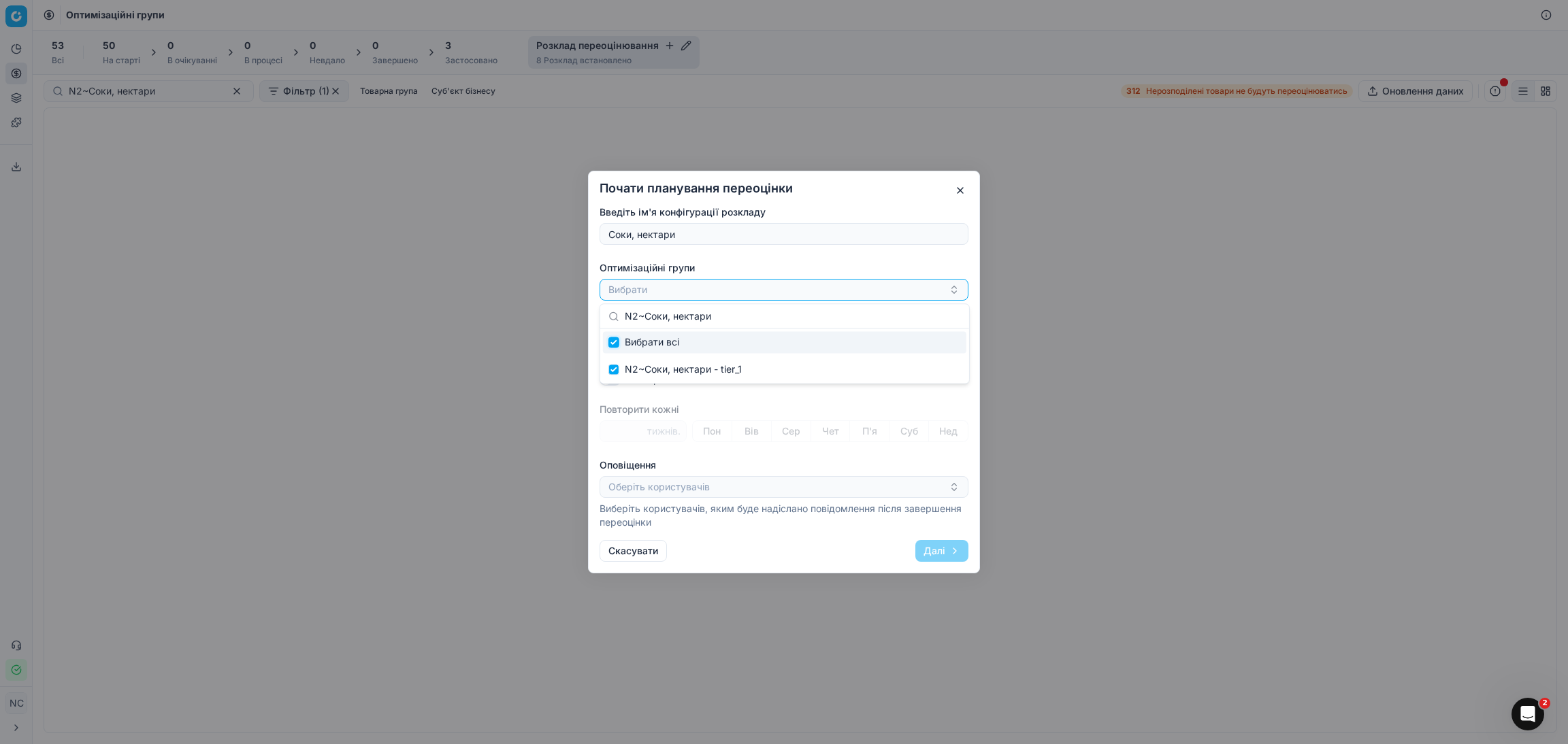
checkbox input "true"
click at [815, 294] on div "N2~Соки, нектари - tier_1" at bounding box center [778, 290] width 340 height 16
click at [706, 345] on button "button" at bounding box center [707, 345] width 16 height 16
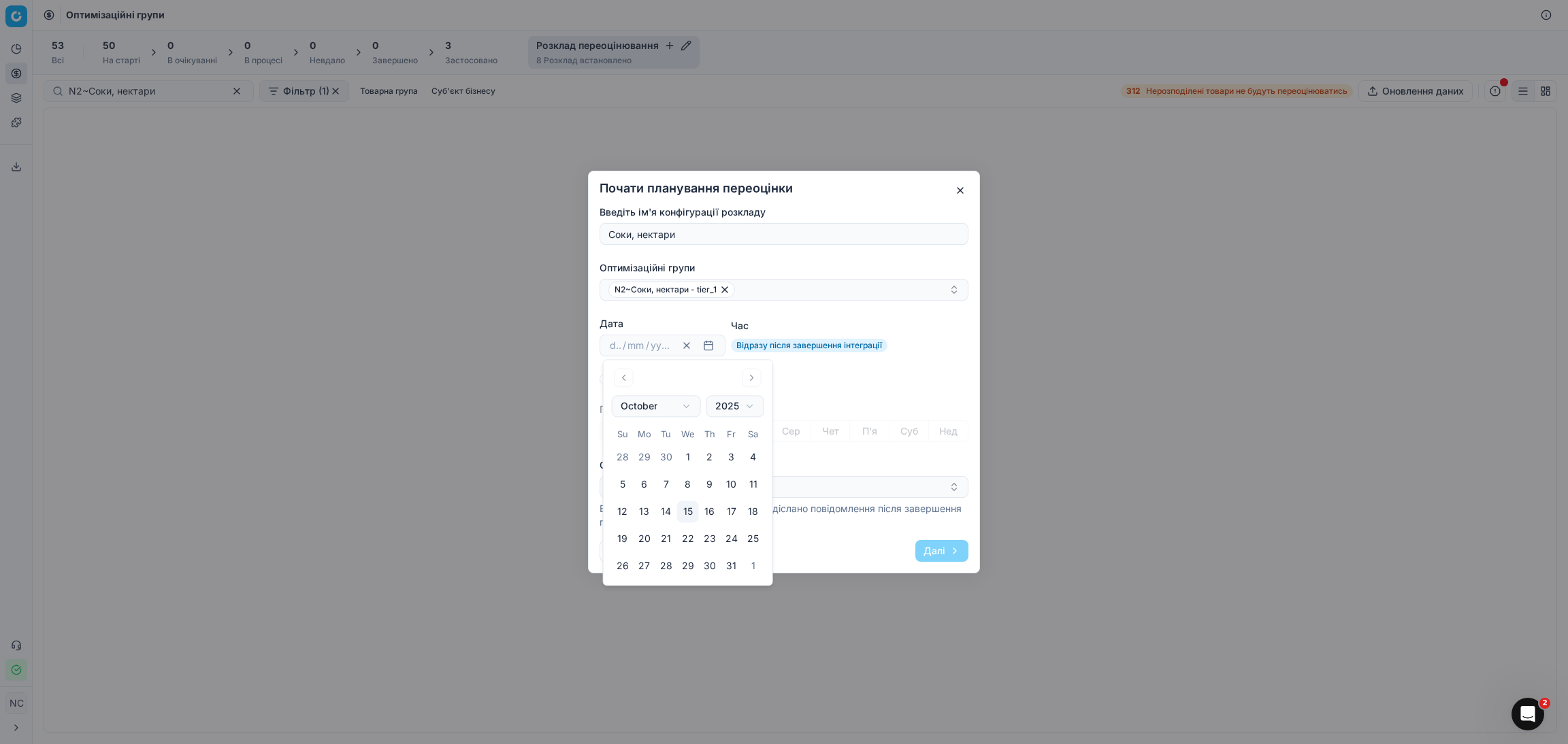
click at [691, 511] on button "15" at bounding box center [688, 512] width 21 height 21
type input "15"
type input "10"
type input "2025"
click at [871, 378] on div "Повторити" at bounding box center [784, 380] width 369 height 14
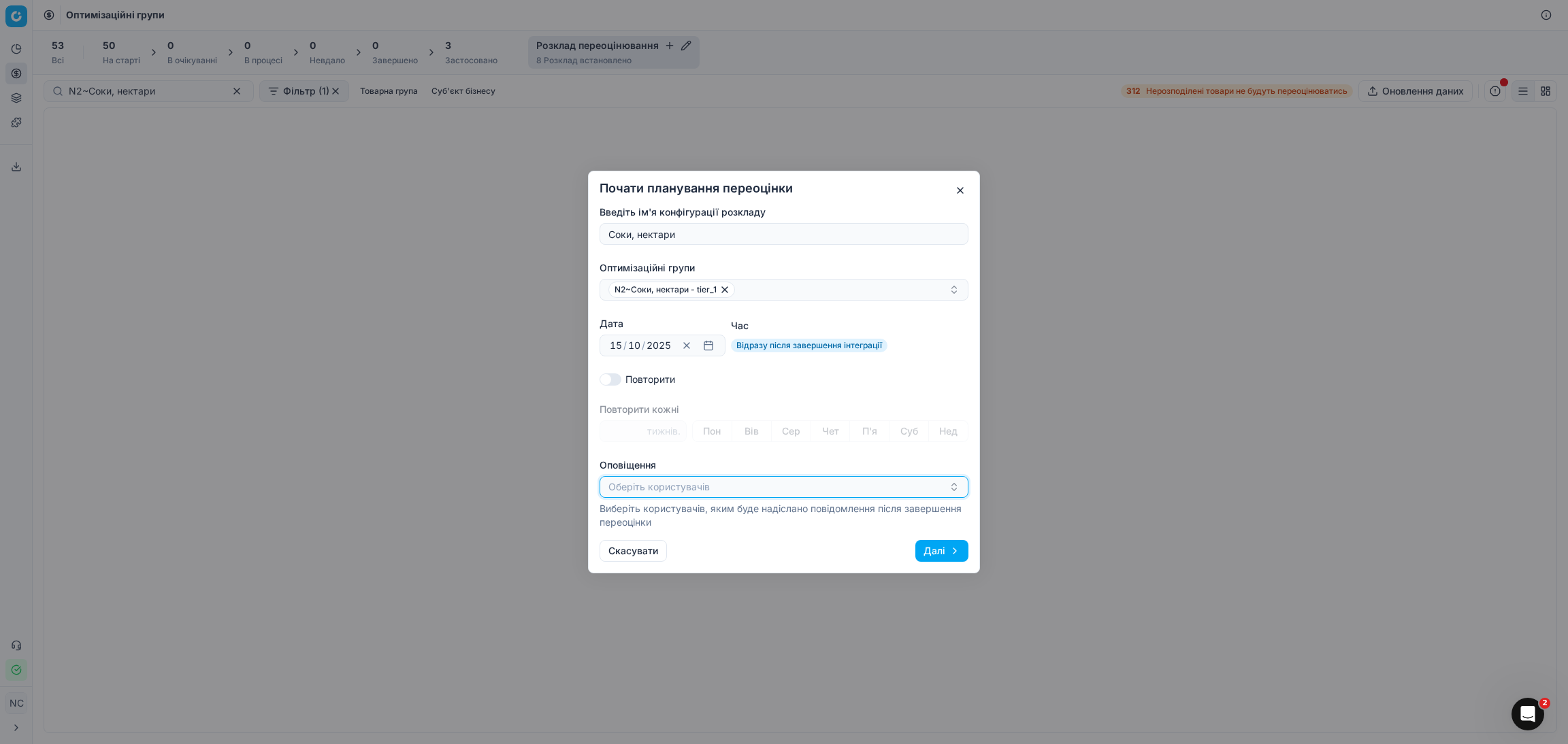
click at [953, 486] on icon "button" at bounding box center [954, 486] width 11 height 11
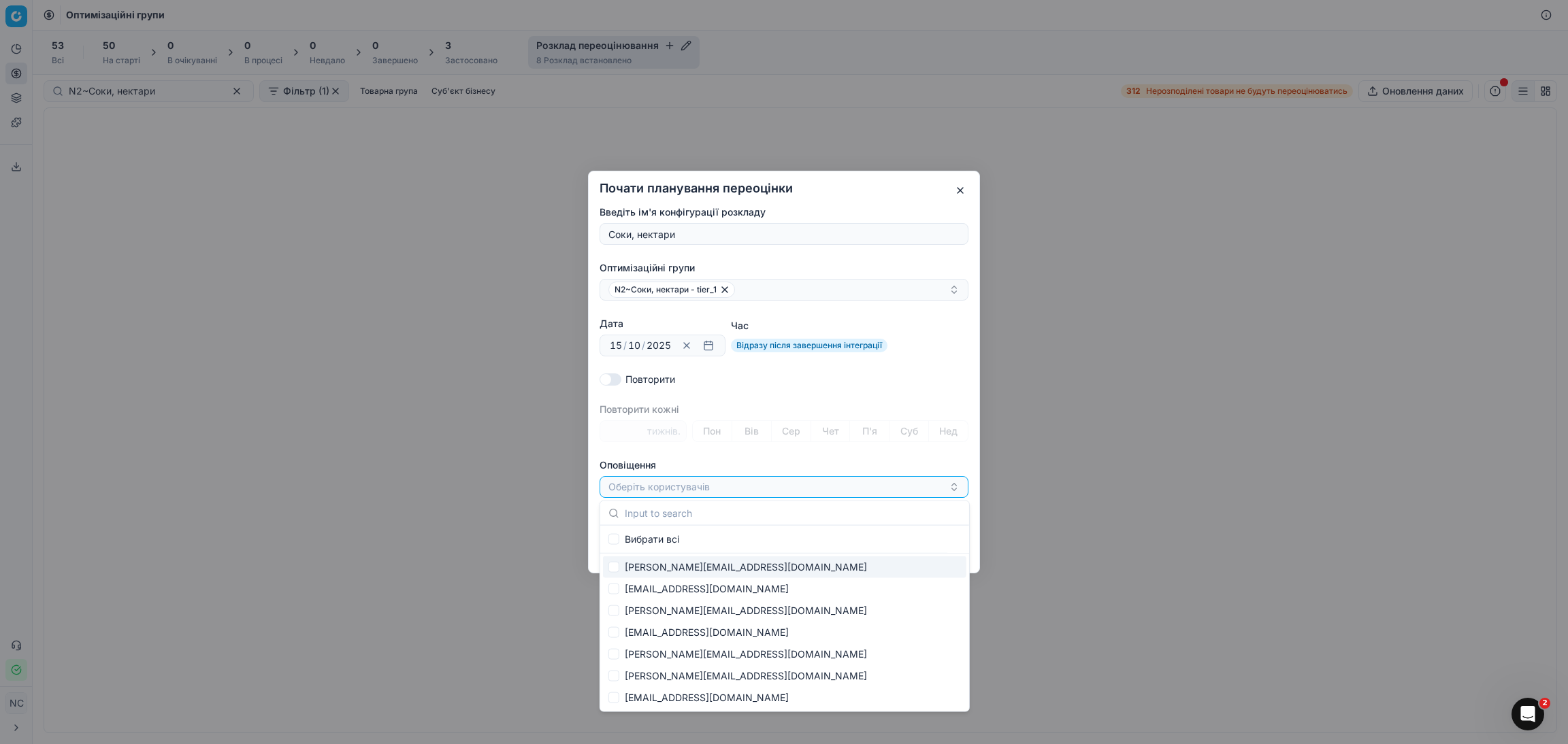
click at [684, 568] on span "[PERSON_NAME][EMAIL_ADDRESS][DOMAIN_NAME]" at bounding box center [746, 568] width 242 height 14
checkbox input "true"
click at [792, 485] on div "[PERSON_NAME][EMAIL_ADDRESS][DOMAIN_NAME]" at bounding box center [778, 486] width 340 height 16
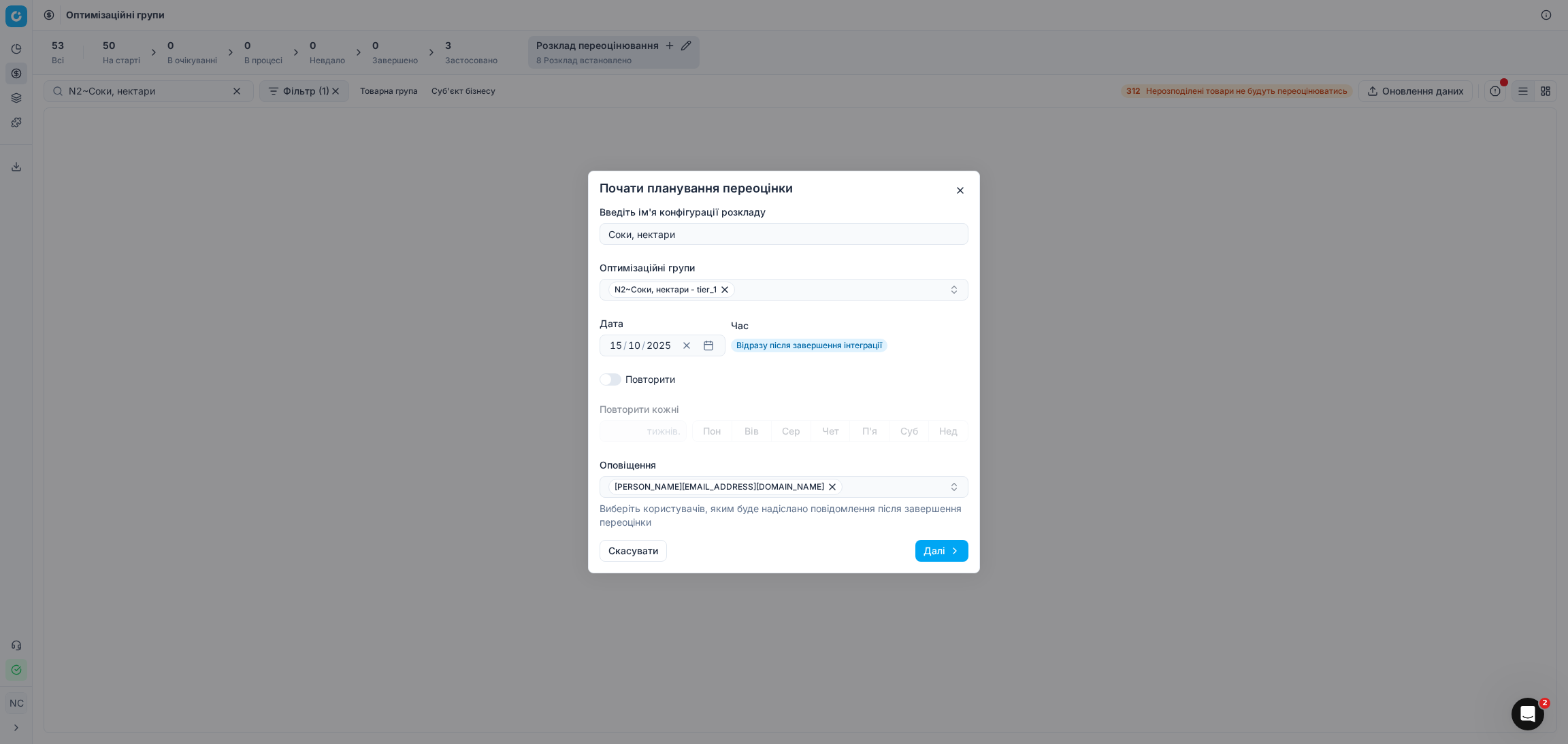
click at [936, 554] on button "Далі" at bounding box center [941, 550] width 53 height 21
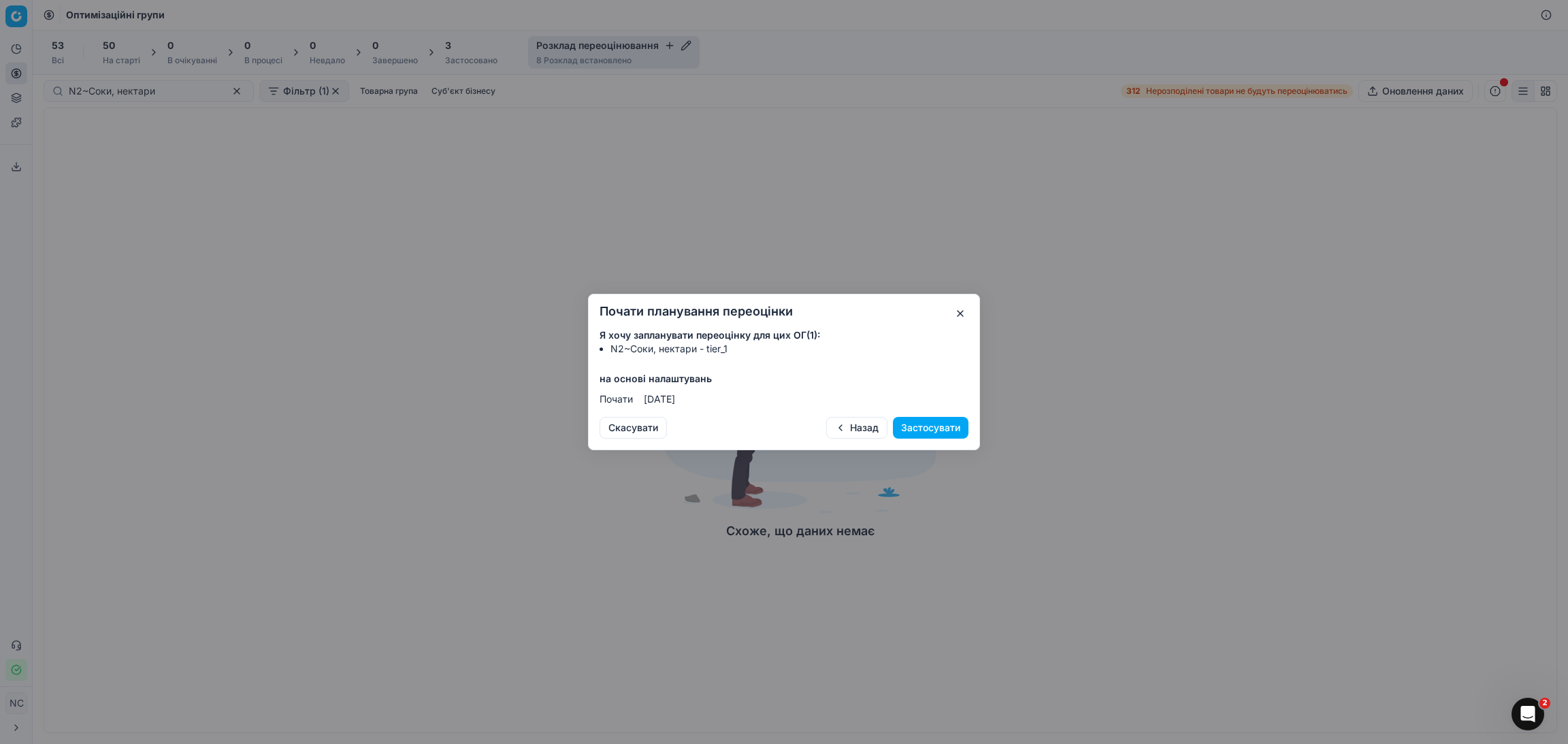
click at [938, 425] on button "Застосувати" at bounding box center [930, 427] width 76 height 21
